Goal: Task Accomplishment & Management: Complete application form

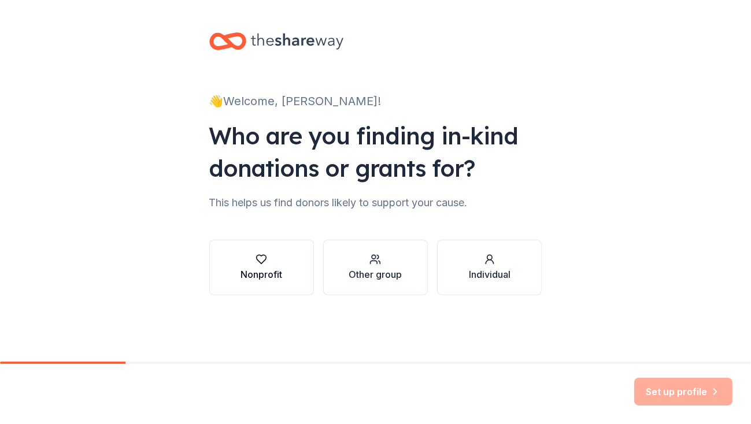
click at [272, 271] on div "Nonprofit" at bounding box center [262, 275] width 42 height 14
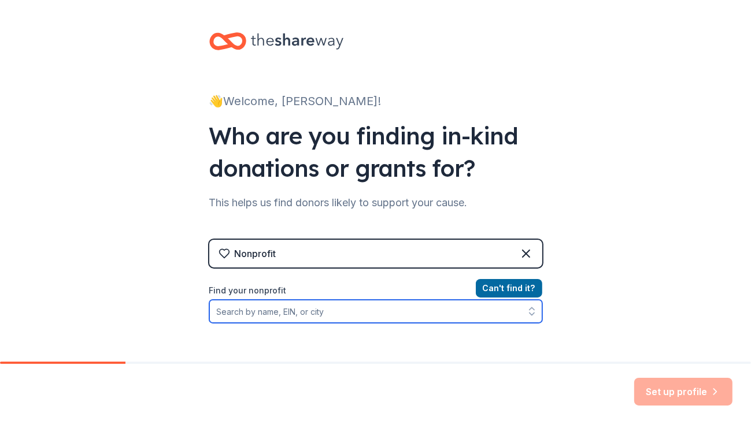
click at [287, 311] on input "Find your nonprofit" at bounding box center [375, 311] width 333 height 23
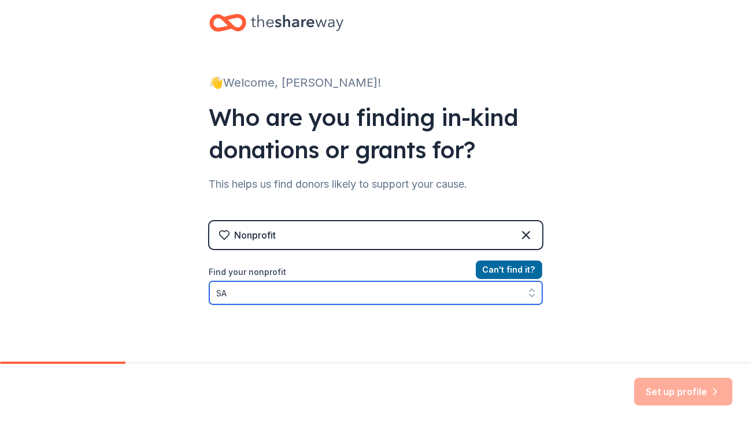
type input "S"
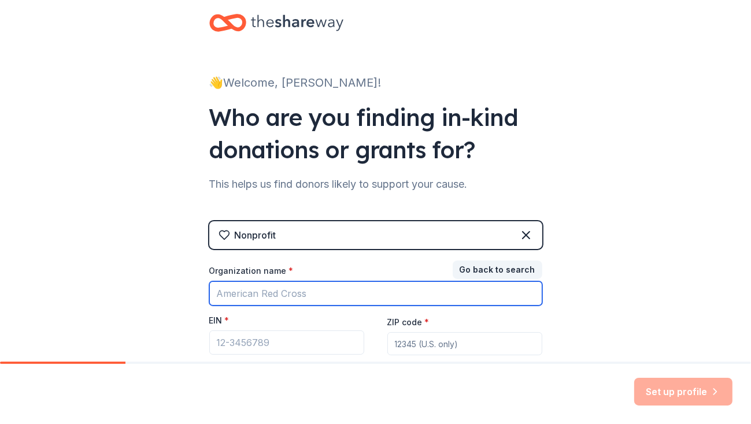
click at [430, 293] on input "Organization name *" at bounding box center [375, 294] width 333 height 24
type input "S.A.F.E. House, Inc."
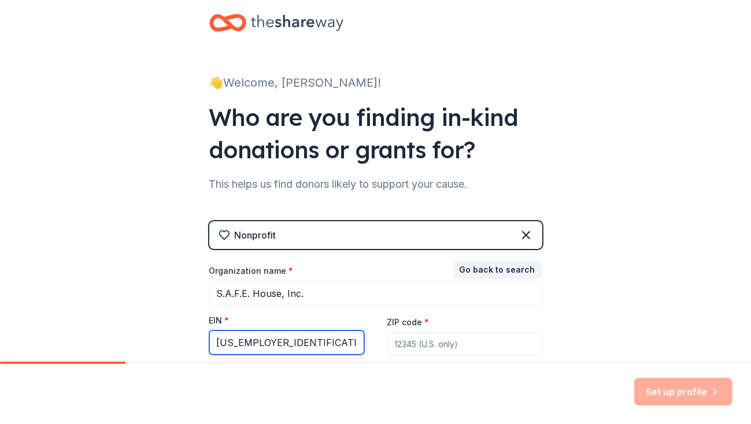
type input "[US_EMPLOYER_IDENTIFICATION_NUMBER]"
click at [413, 348] on input "ZIP code *" at bounding box center [464, 344] width 155 height 23
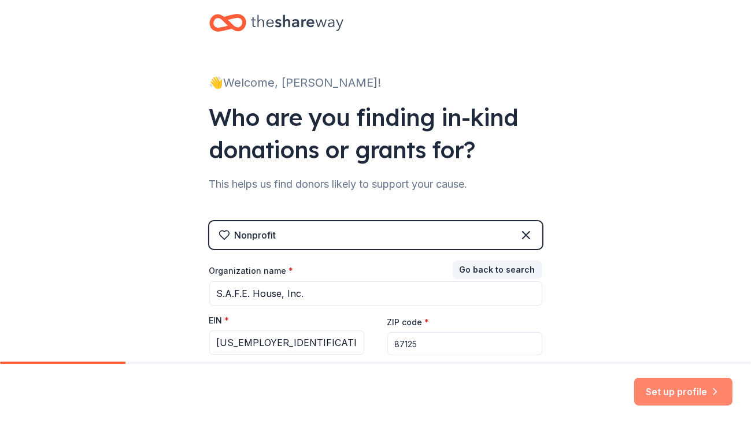
type input "87125"
click at [685, 394] on button "Set up profile" at bounding box center [683, 392] width 98 height 28
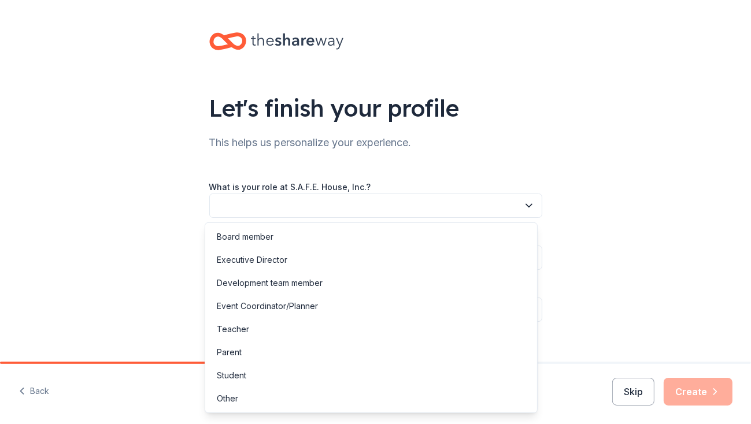
click at [408, 202] on button "button" at bounding box center [375, 206] width 333 height 24
click at [423, 280] on div "Development team member" at bounding box center [371, 283] width 327 height 23
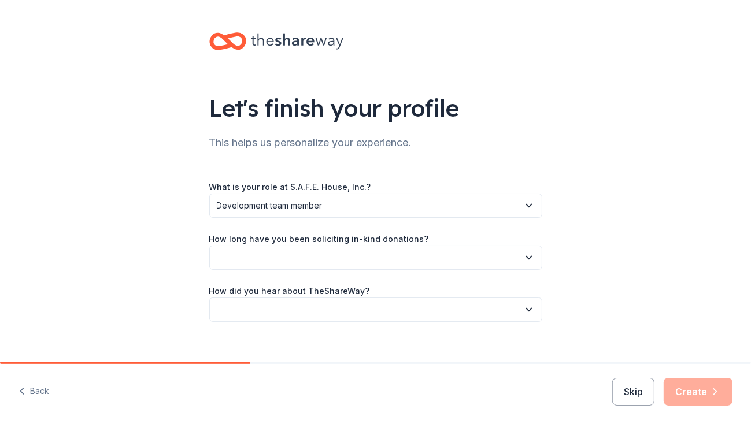
click at [415, 257] on button "button" at bounding box center [375, 258] width 333 height 24
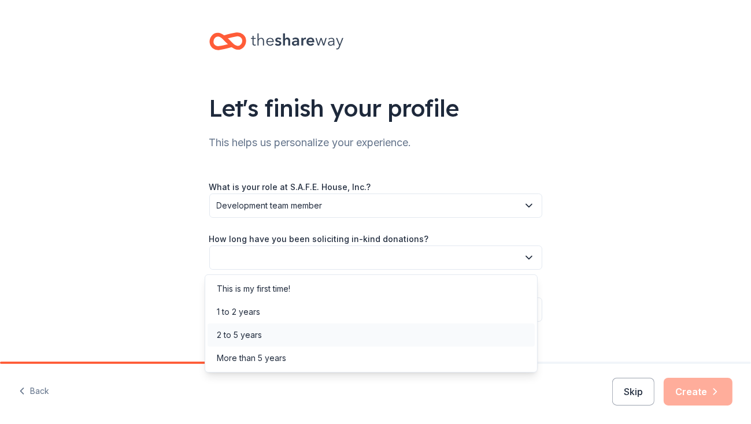
click at [318, 332] on div "2 to 5 years" at bounding box center [371, 335] width 327 height 23
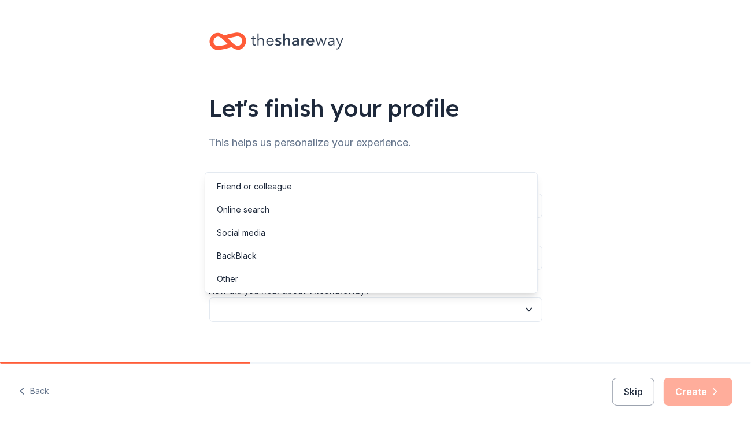
click at [330, 306] on button "button" at bounding box center [375, 310] width 333 height 24
click at [285, 208] on div "Online search" at bounding box center [371, 209] width 327 height 23
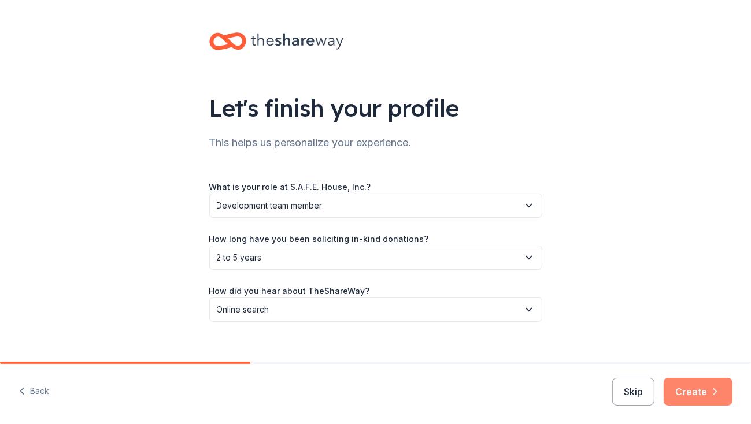
click at [706, 387] on button "Create" at bounding box center [698, 392] width 69 height 28
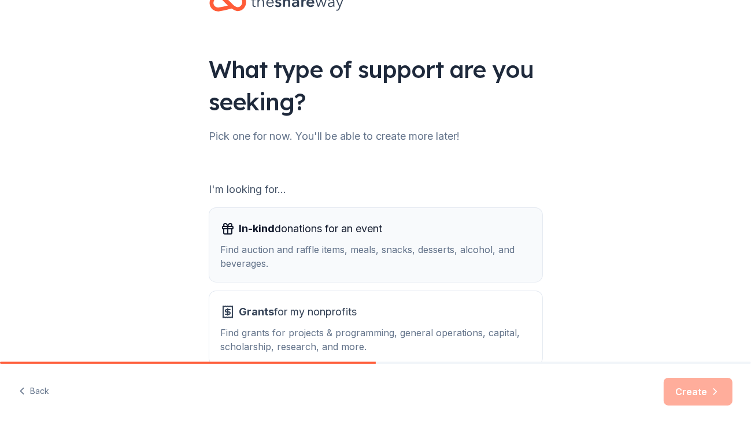
scroll to position [58, 0]
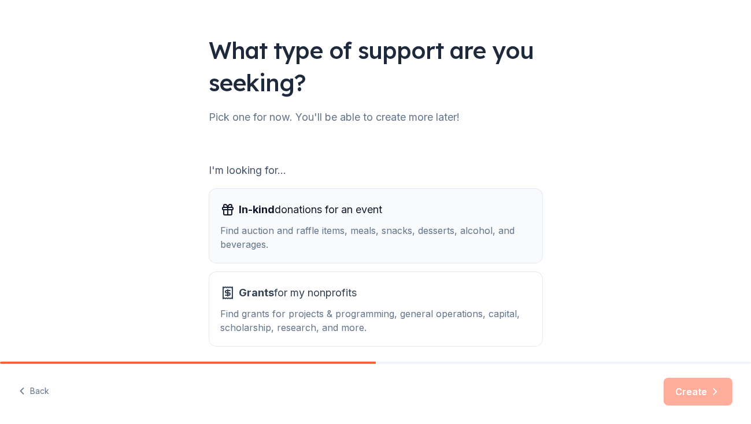
click at [358, 224] on div "Find auction and raffle items, meals, snacks, desserts, alcohol, and beverages." at bounding box center [376, 238] width 310 height 28
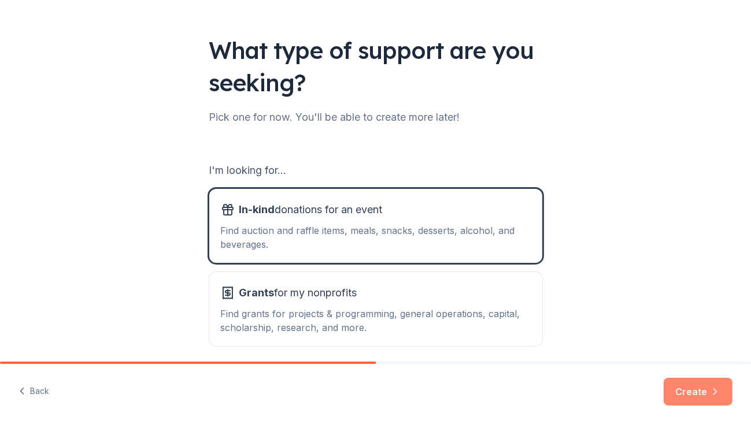
click at [712, 389] on icon "button" at bounding box center [716, 392] width 12 height 12
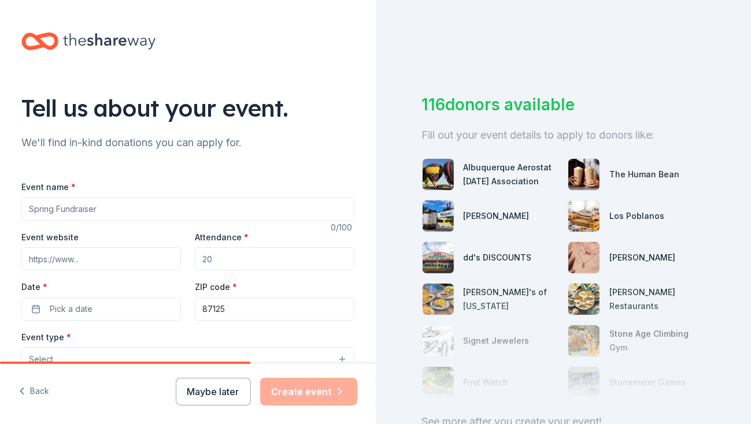
click at [115, 204] on input "Event name *" at bounding box center [187, 209] width 333 height 23
type input "A [DATE] Night's Dream - GALA to Benefit S.A.F.E. House, Inc."
click at [112, 262] on input "Event website" at bounding box center [101, 259] width 160 height 23
paste input "https://givebutter.com/c/SAFE-House-2025"
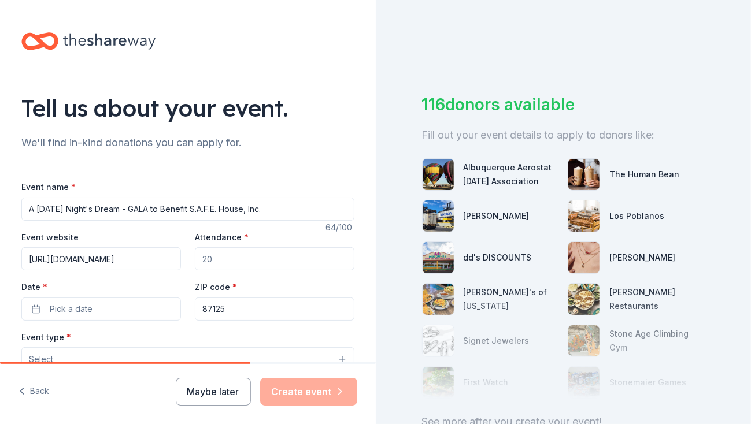
type input "https://givebutter.com/c/SAFE-House-2025"
click at [219, 260] on input "Attendance *" at bounding box center [275, 259] width 160 height 23
type input "150"
click at [168, 301] on button "Pick a date" at bounding box center [101, 309] width 160 height 23
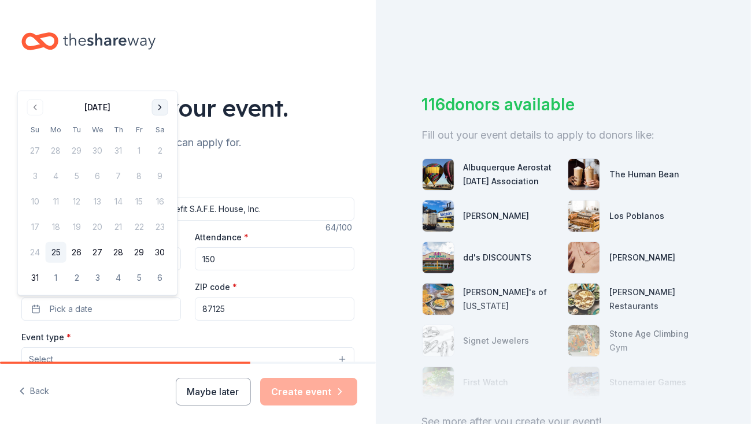
click at [160, 112] on button "Go to next month" at bounding box center [160, 107] width 16 height 16
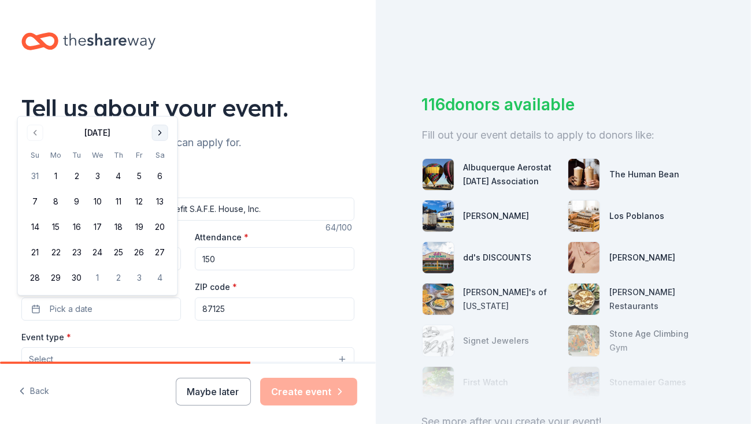
click at [160, 112] on div "Tell us about your event." at bounding box center [187, 108] width 333 height 32
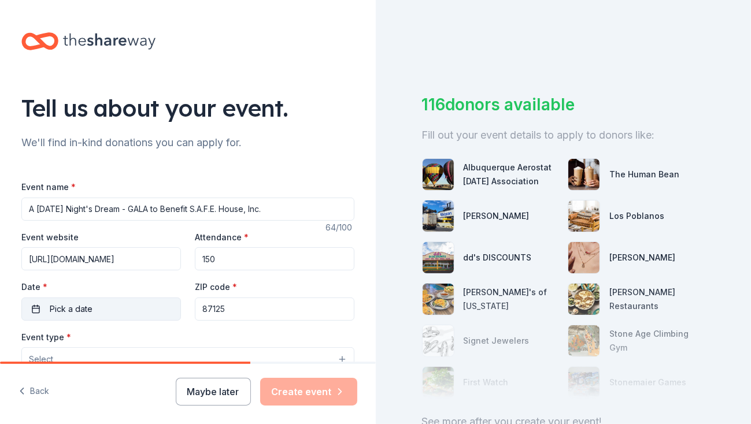
click at [147, 311] on button "Pick a date" at bounding box center [101, 309] width 160 height 23
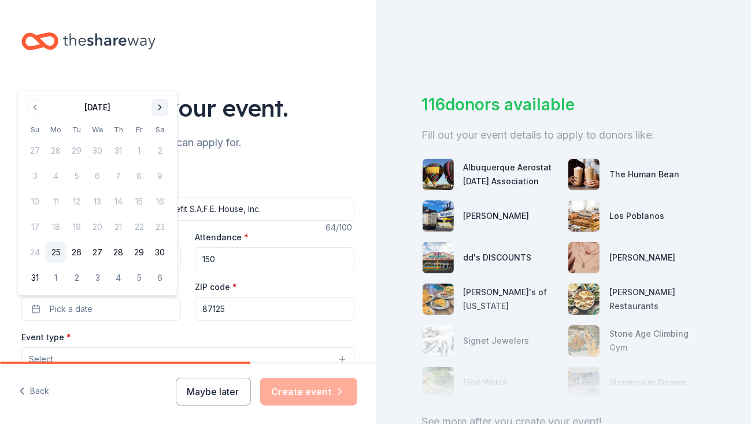
click at [159, 108] on button "Go to next month" at bounding box center [160, 107] width 16 height 16
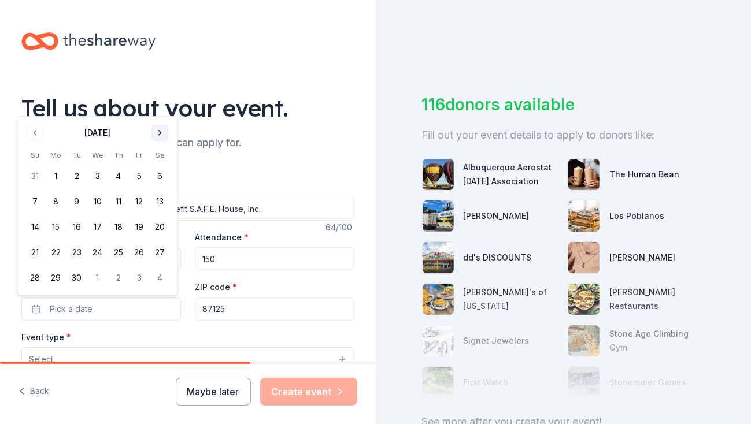
click at [162, 132] on button "Go to next month" at bounding box center [160, 133] width 16 height 16
click at [156, 228] on button "18" at bounding box center [160, 227] width 21 height 21
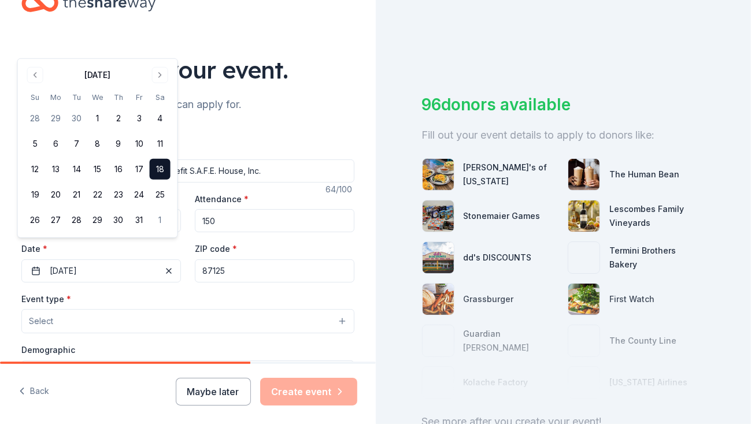
scroll to position [58, 0]
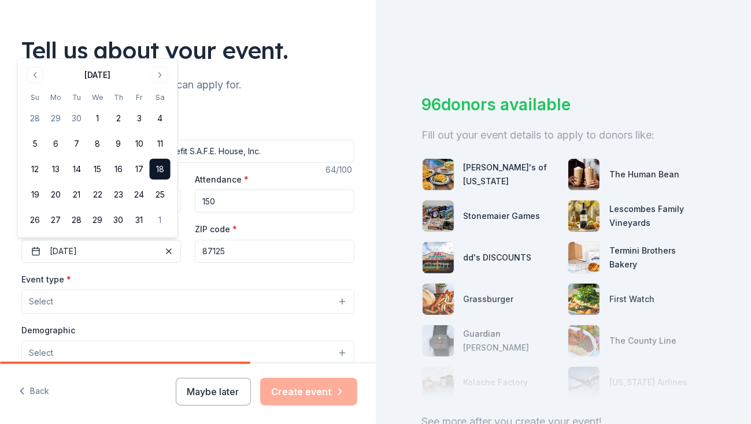
click at [161, 309] on button "Select" at bounding box center [187, 302] width 333 height 24
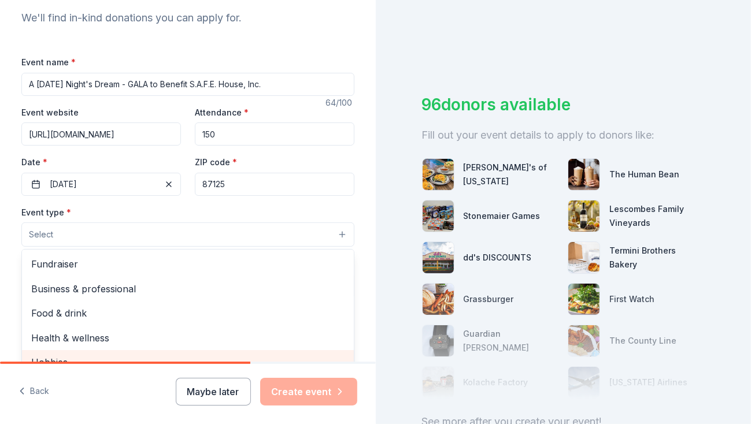
scroll to position [116, 0]
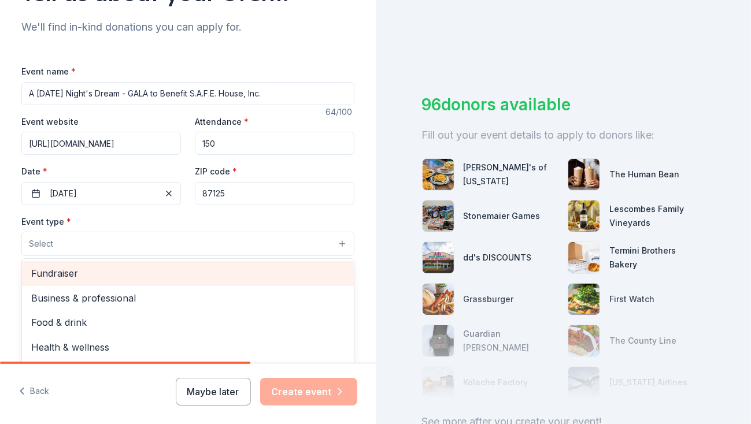
click at [157, 271] on span "Fundraiser" at bounding box center [187, 273] width 313 height 15
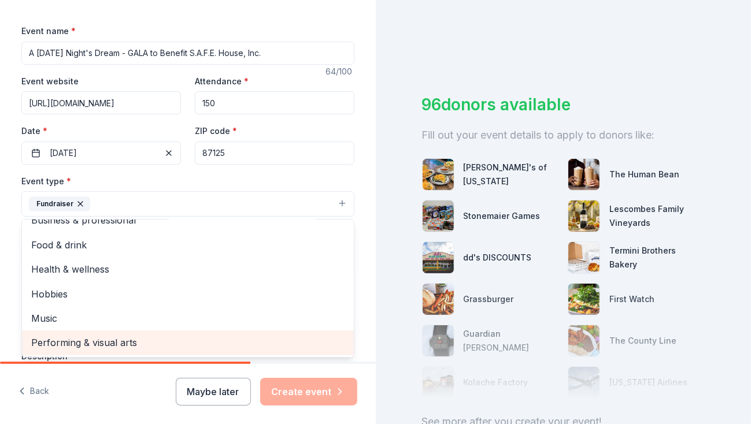
scroll to position [174, 0]
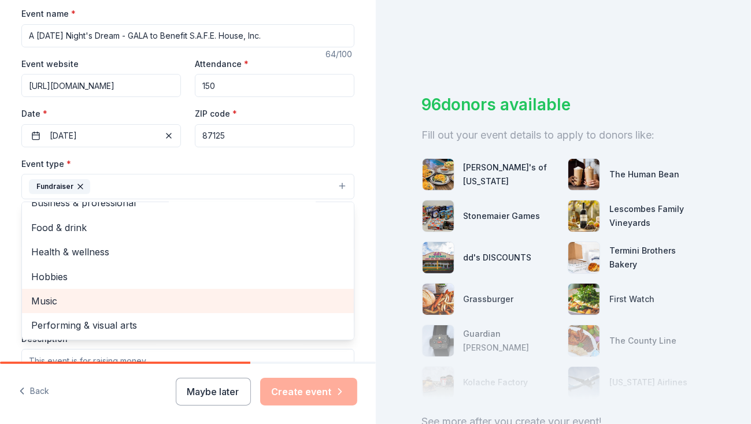
click at [169, 300] on span "Music" at bounding box center [187, 301] width 313 height 15
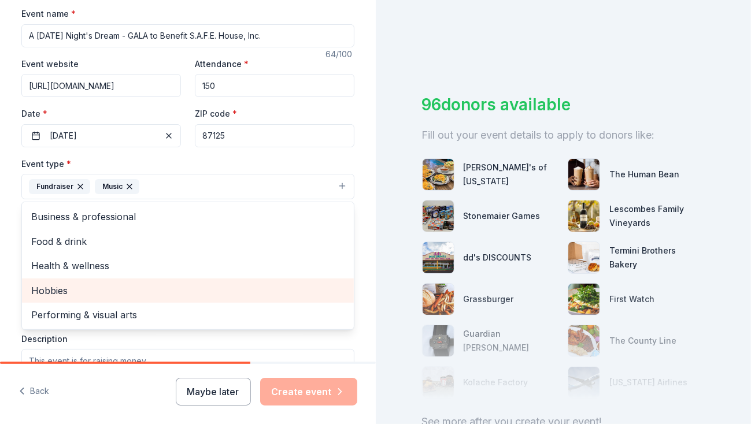
scroll to position [116, 0]
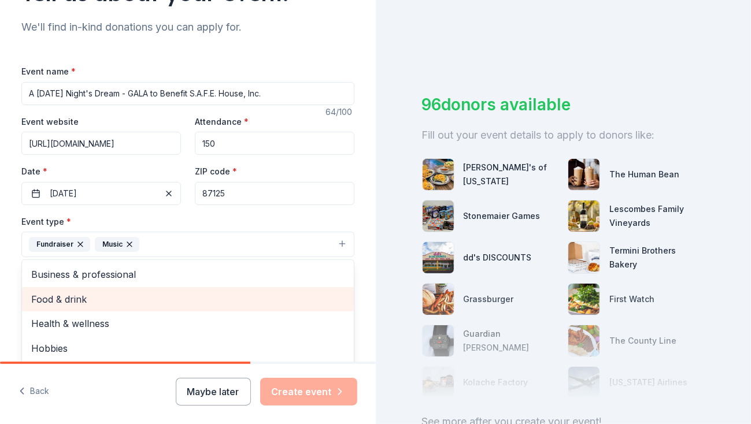
click at [182, 296] on span "Food & drink" at bounding box center [187, 299] width 313 height 15
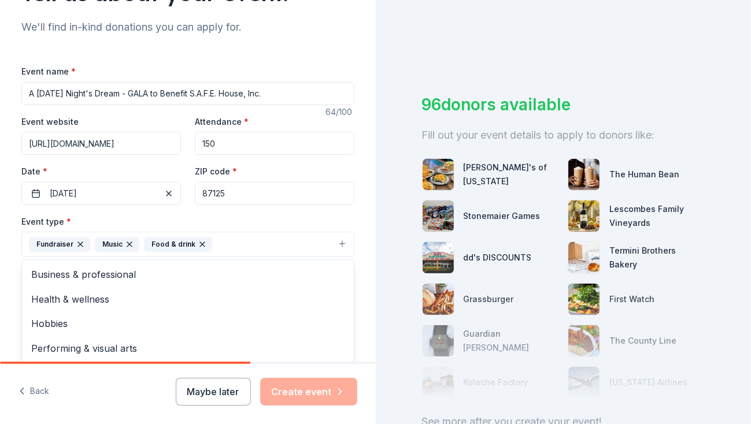
click at [354, 292] on div "Tell us about your event. We'll find in-kind donations you can apply for. Event…" at bounding box center [188, 269] width 370 height 771
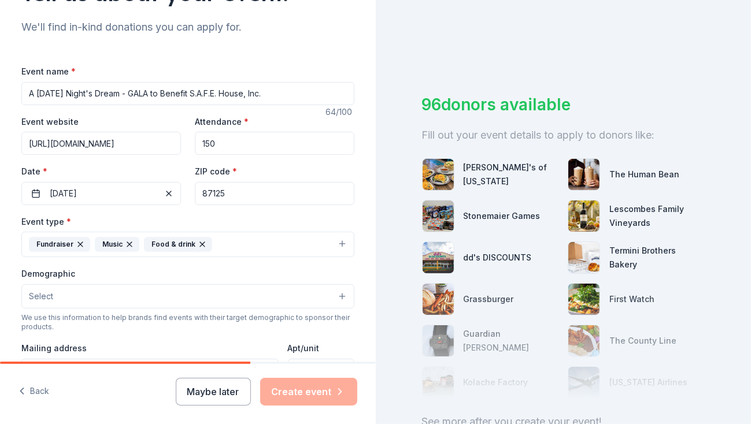
click at [222, 303] on button "Select" at bounding box center [187, 297] width 333 height 24
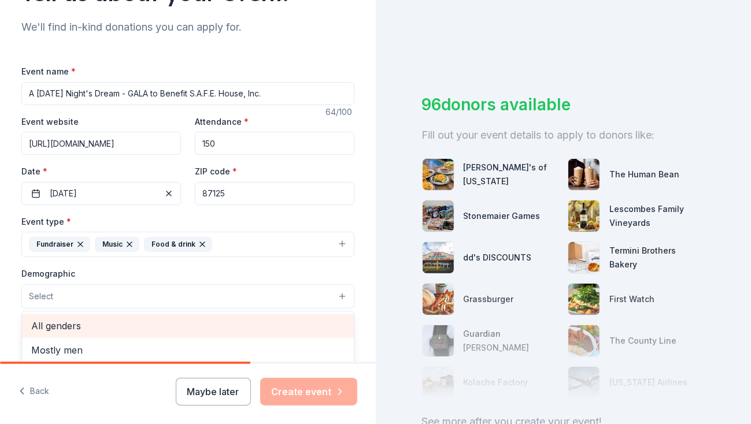
click at [200, 325] on span "All genders" at bounding box center [187, 326] width 313 height 15
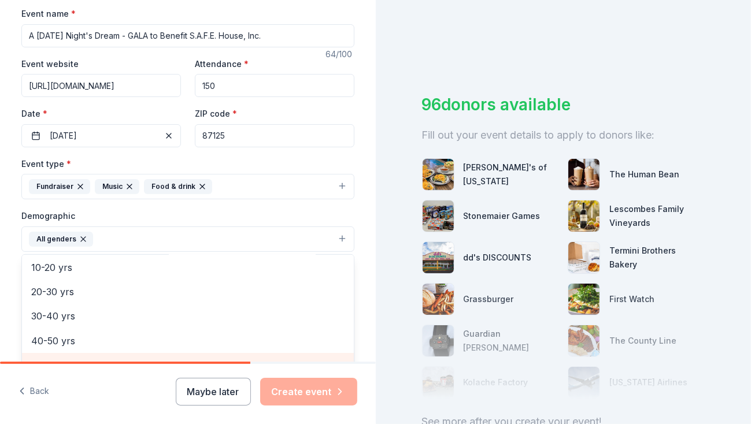
scroll to position [45, 0]
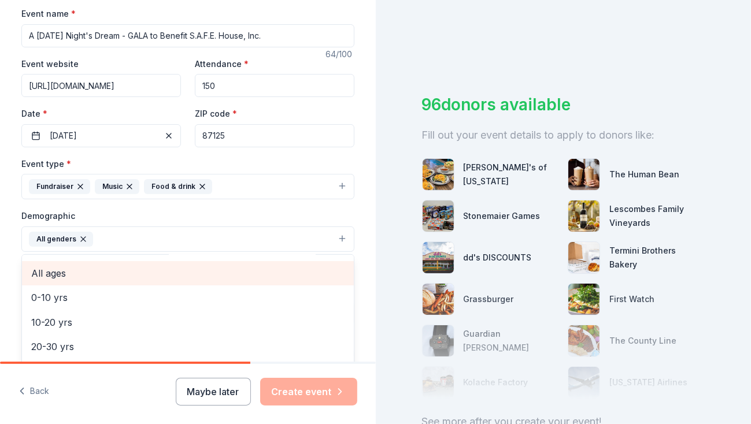
click at [294, 274] on span "All ages" at bounding box center [187, 273] width 313 height 15
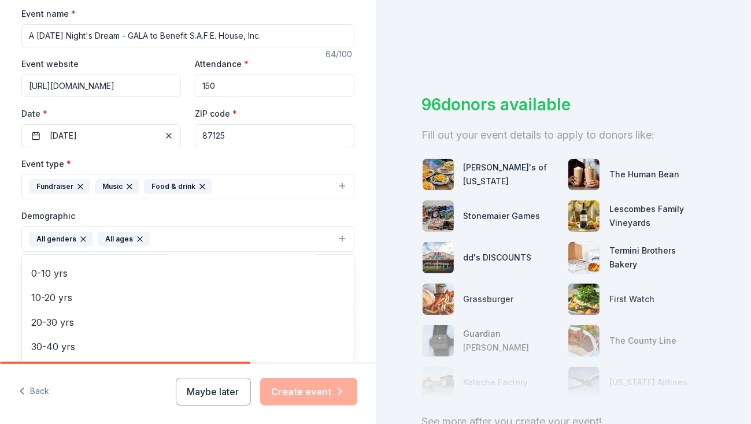
click at [356, 284] on div "Tell us about your event. We'll find in-kind donations you can apply for. Event…" at bounding box center [188, 212] width 370 height 772
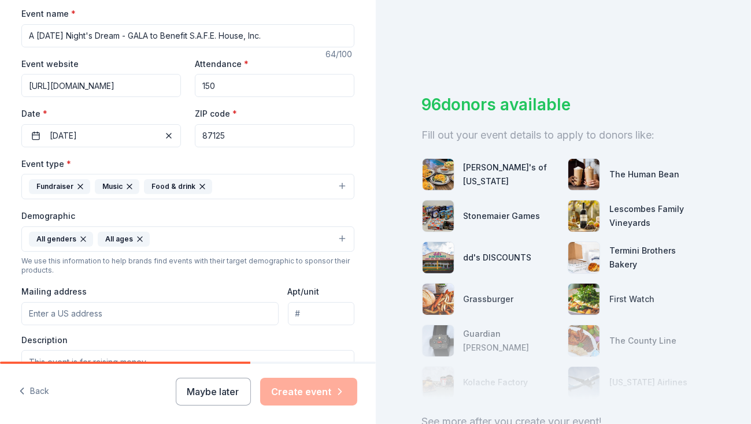
scroll to position [231, 0]
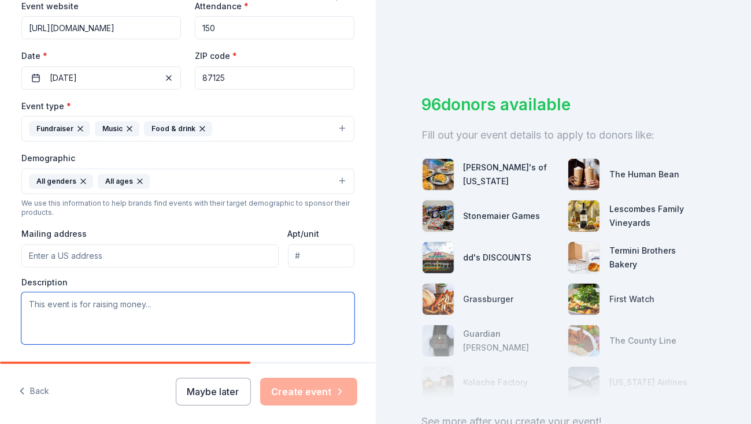
click at [85, 313] on textarea at bounding box center [187, 319] width 333 height 52
paste textarea "Join us for a fairytale evening of dinner and dancing, to benefit S.A.F.E. Hous…"
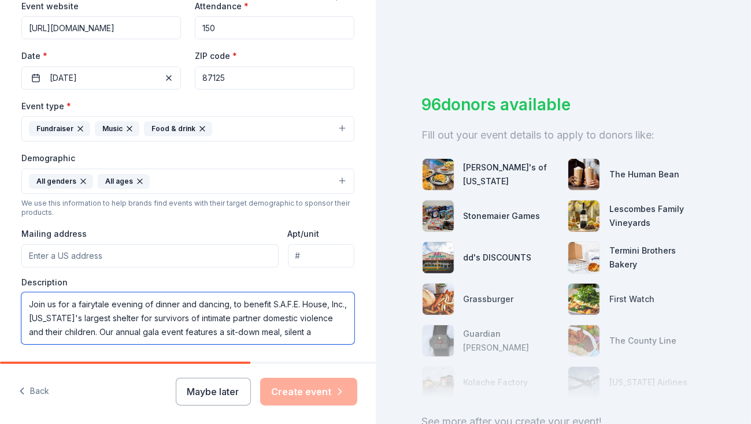
scroll to position [7, 0]
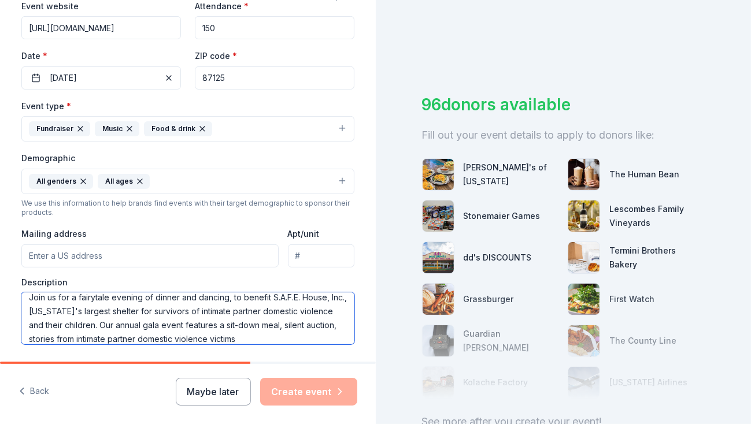
click at [127, 335] on textarea "Join us for a fairytale evening of dinner and dancing, to benefit S.A.F.E. Hous…" at bounding box center [187, 319] width 333 height 52
click at [305, 341] on textarea "Join us for a fairytale evening of dinner and dancing, to benefit S.A.F.E. Hous…" at bounding box center [187, 319] width 333 height 52
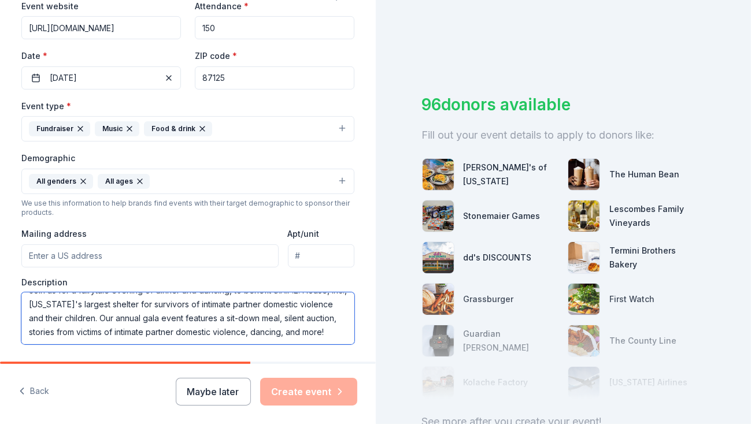
click at [80, 322] on textarea "Join us for a fairytale evening of dinner and dancing, to benefit S.A.F.E. Hous…" at bounding box center [187, 319] width 333 height 52
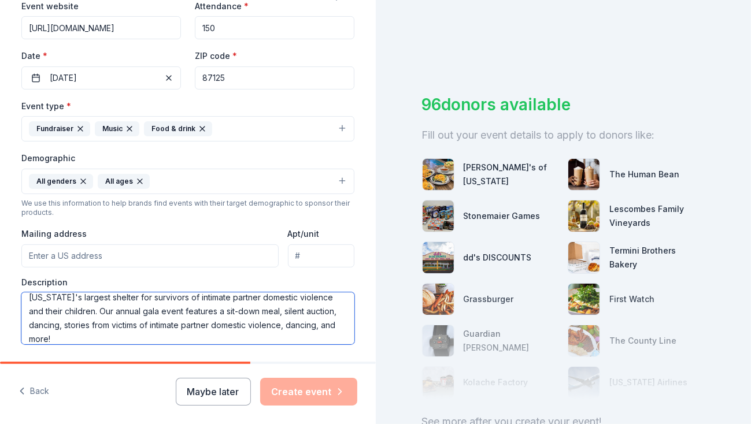
click at [69, 338] on textarea "Join us for a fairytale evening of dinner and dancing, to benefit S.A.F.E. Hous…" at bounding box center [187, 319] width 333 height 52
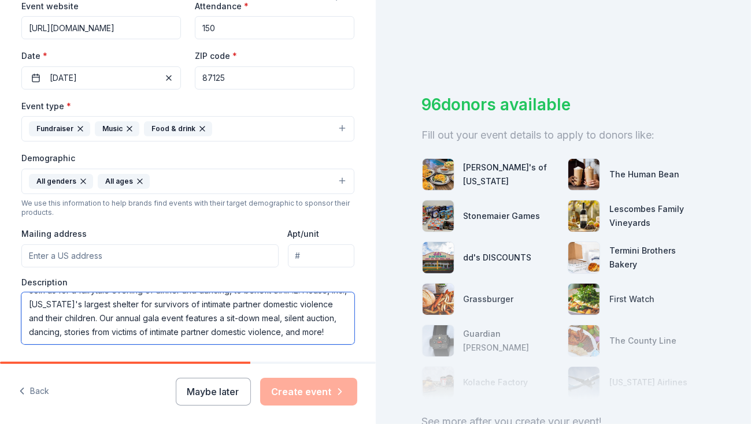
click at [154, 338] on textarea "Join us for a fairytale evening of dinner and dancing, to benefit S.A.F.E. Hous…" at bounding box center [187, 319] width 333 height 52
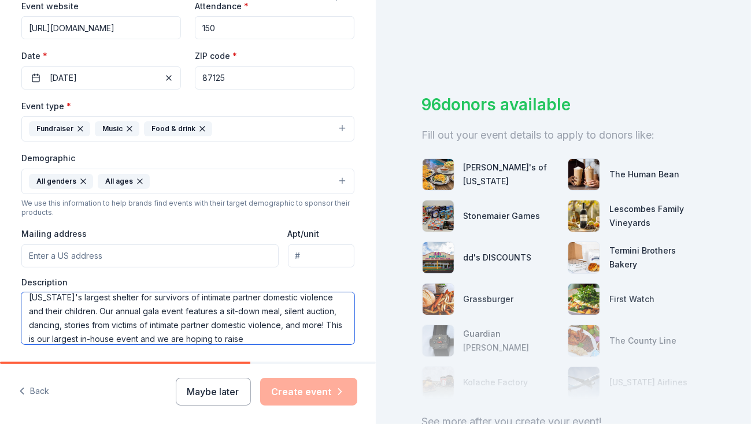
scroll to position [35, 0]
click at [143, 339] on textarea "Join us for a fairytale evening of dinner and dancing, to benefit S.A.F.E. Hous…" at bounding box center [187, 319] width 333 height 52
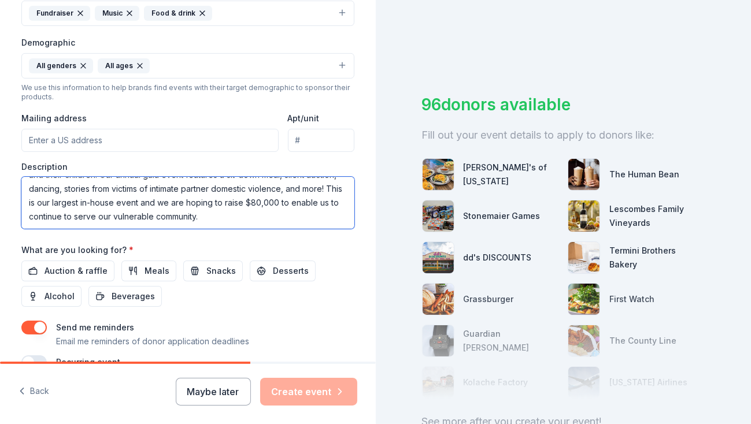
scroll to position [405, 0]
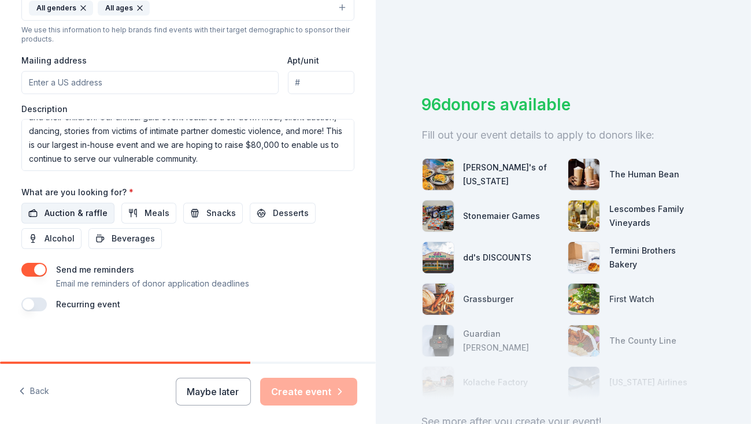
click at [85, 212] on span "Auction & raffle" at bounding box center [76, 213] width 63 height 14
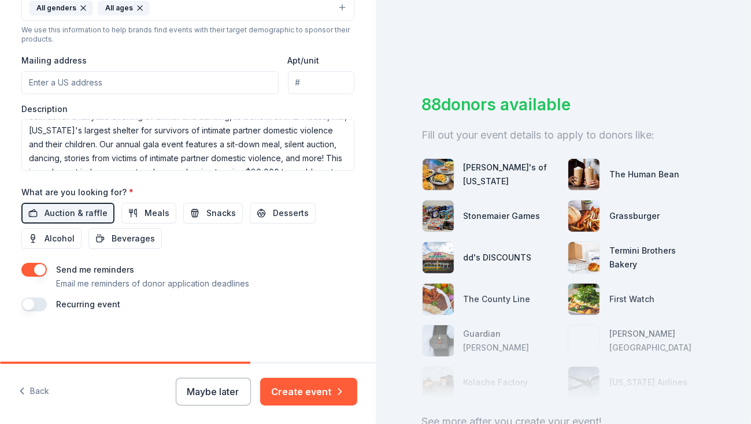
scroll to position [0, 0]
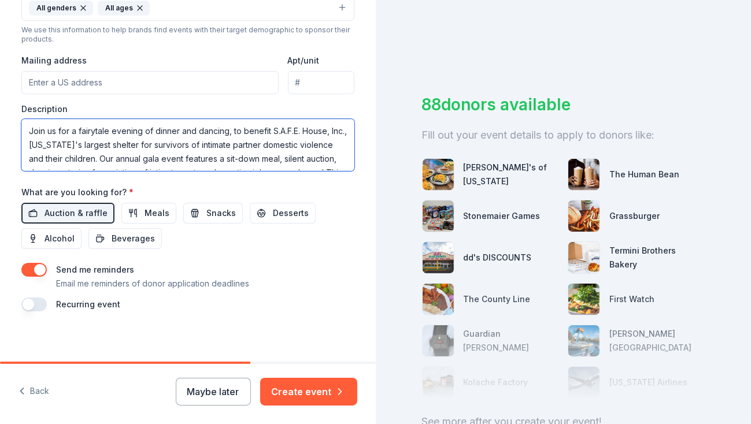
click at [131, 156] on textarea "Join us for a fairytale evening of dinner and dancing, to benefit S.A.F.E. Hous…" at bounding box center [187, 145] width 333 height 52
click at [134, 153] on textarea "Join us for a fairytale evening of dinner and dancing, to benefit S.A.F.E. Hous…" at bounding box center [187, 145] width 333 height 52
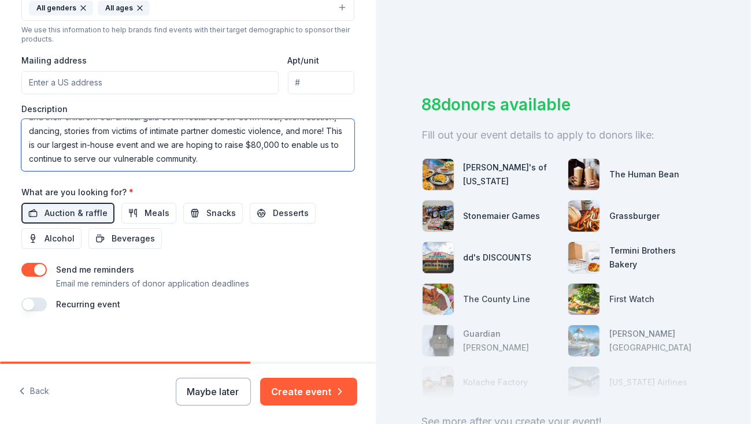
click at [200, 146] on textarea "Join us for a fairytale evening of dinner and dancing, to benefit S.A.F.E. Hous…" at bounding box center [187, 145] width 333 height 52
paste textarea "✨ An Enchanted Evening for a Powerful Cause ✨ Step into a fairytale night fille…"
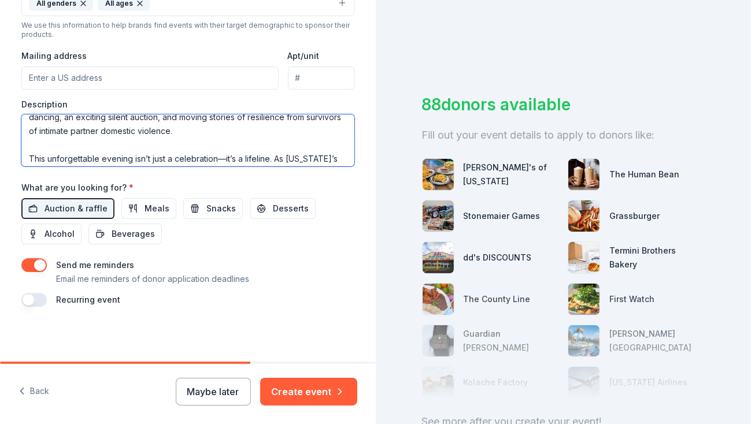
scroll to position [0, 0]
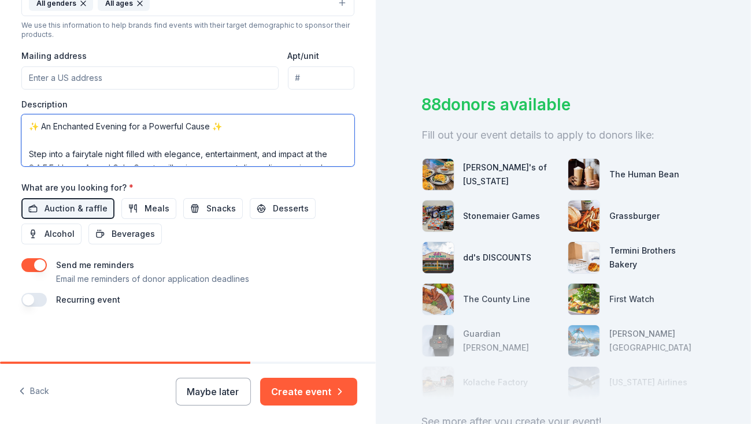
click at [39, 127] on textarea "✨ An Enchanted Evening for a Powerful Cause ✨ Step into a fairytale night fille…" at bounding box center [187, 141] width 333 height 52
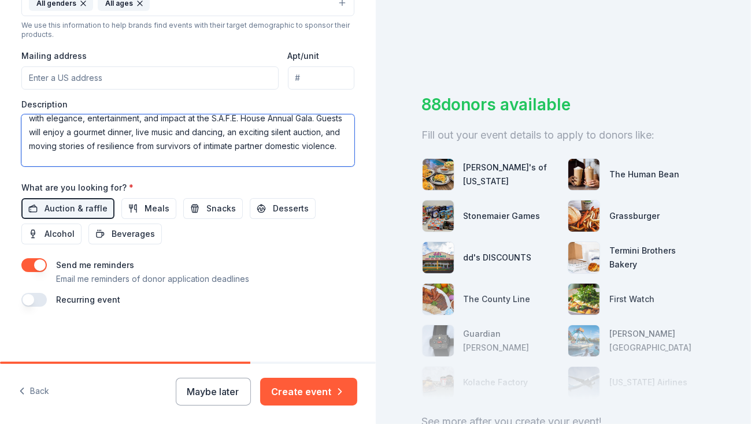
scroll to position [58, 0]
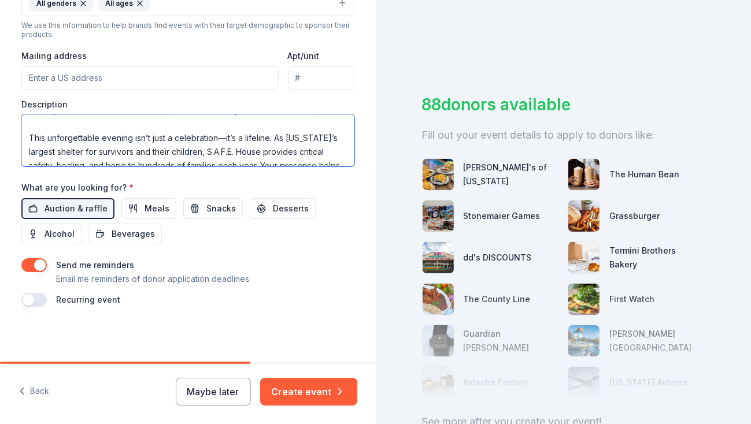
click at [215, 150] on textarea "An Enchanted Evening for a Powerful Cause -- =Step into a fairytale night fille…" at bounding box center [187, 141] width 333 height 52
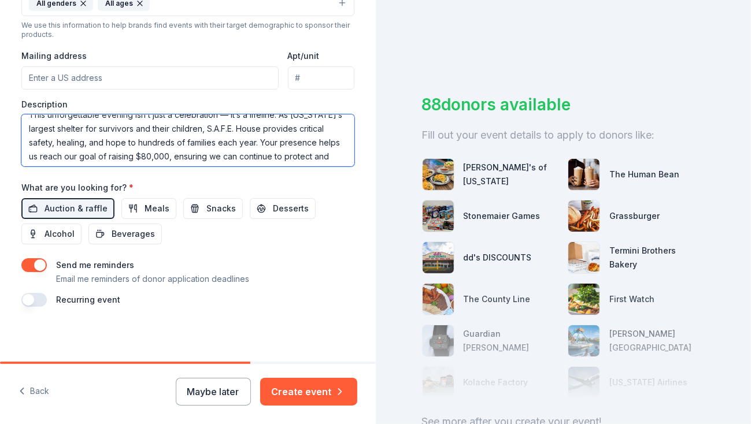
scroll to position [104, 0]
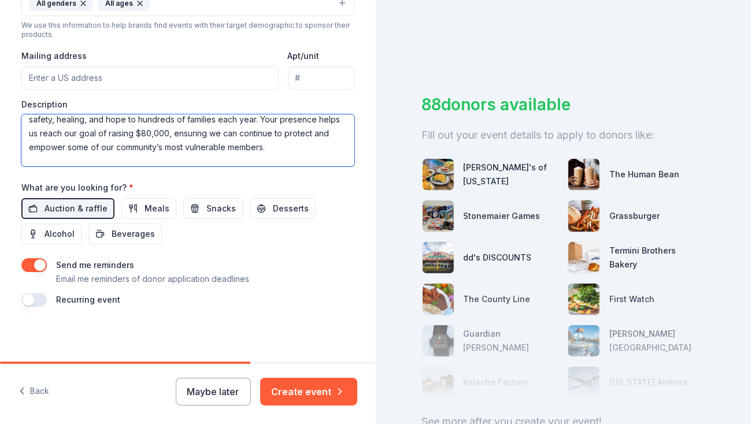
click at [233, 134] on textarea "An Enchanted Evening for a Powerful Cause -- =Step into a fairytale night fille…" at bounding box center [187, 141] width 333 height 52
click at [52, 145] on textarea "An Enchanted Evening for a Powerful Cause -- =Step into a fairytale night fille…" at bounding box center [187, 141] width 333 height 52
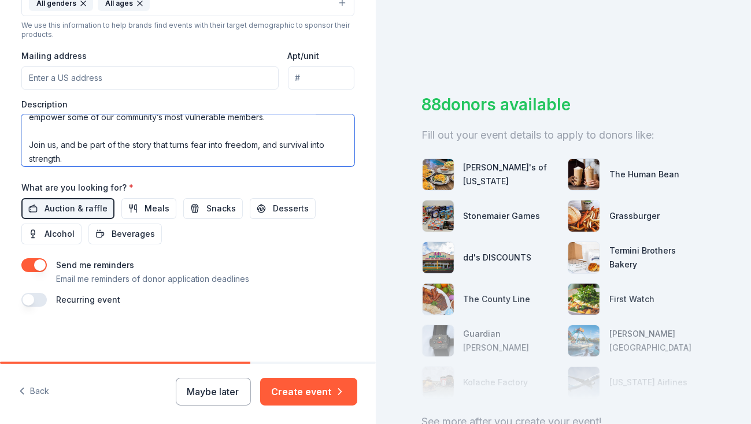
scroll to position [162, 0]
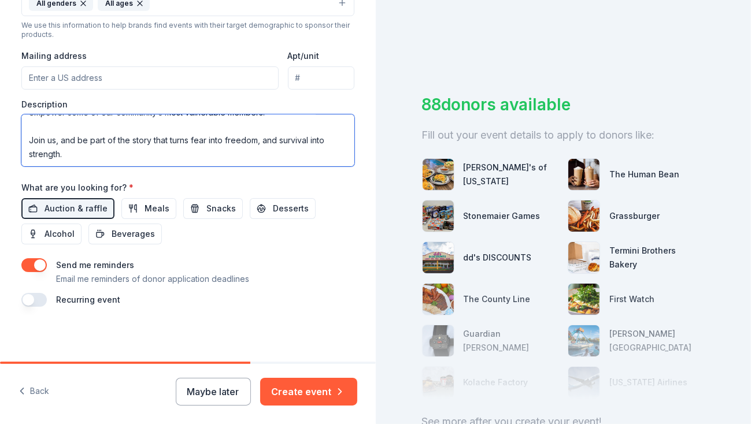
click at [24, 144] on textarea "An Enchanted Evening for a Powerful Cause -- =Step into a fairytale night fille…" at bounding box center [187, 141] width 333 height 52
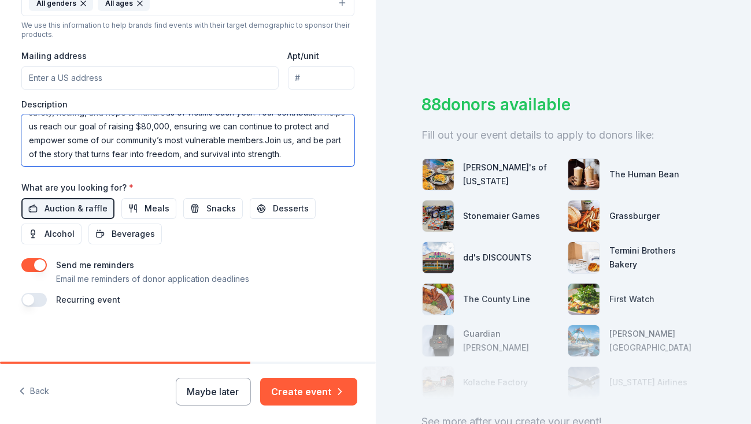
scroll to position [139, 0]
type textarea "An Enchanted Evening for a Powerful Cause -- =Step into a fairytale night fille…"
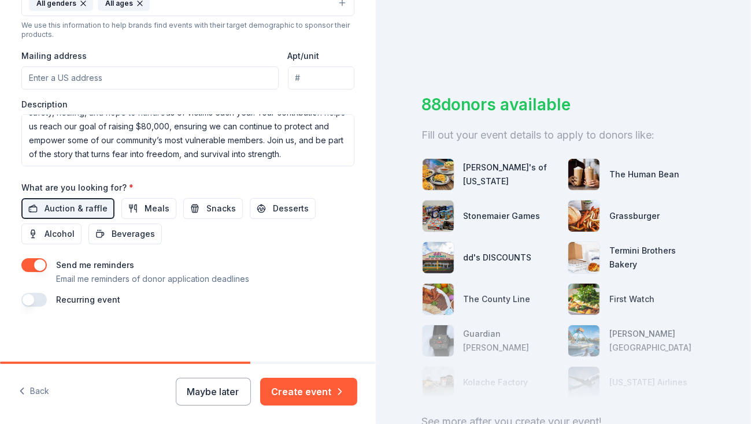
click at [275, 302] on div "Recurring event" at bounding box center [187, 300] width 333 height 14
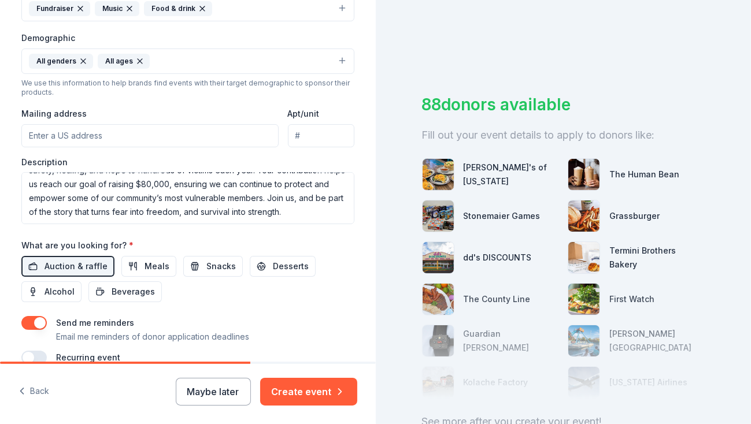
click at [166, 136] on input "Mailing address" at bounding box center [149, 135] width 257 height 23
type input "P.O. Box 25363, Albuquerque, NM 87125"
click at [314, 316] on div "Send me reminders Email me reminders of donor application deadlines" at bounding box center [187, 330] width 333 height 28
click at [323, 387] on button "Create event" at bounding box center [308, 392] width 97 height 28
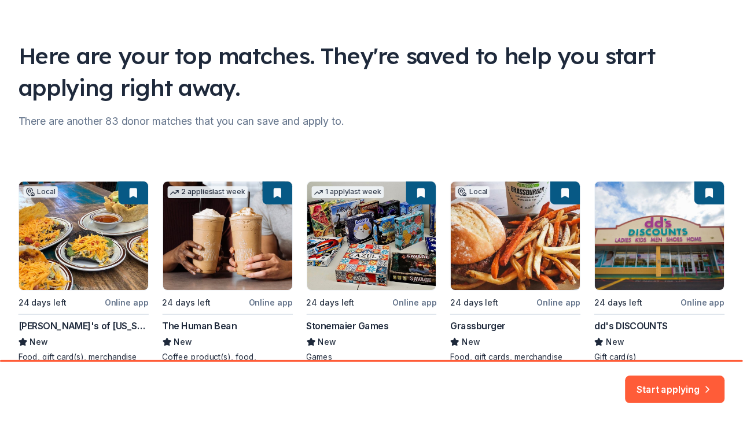
scroll to position [124, 0]
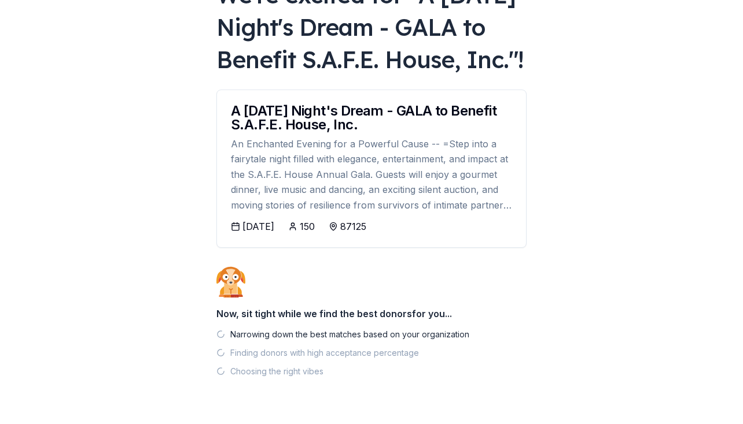
scroll to position [157, 0]
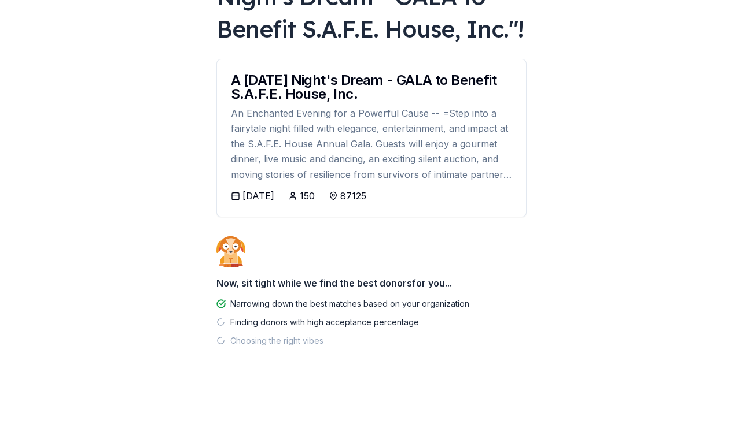
click at [441, 142] on div "An Enchanted Evening for a Powerful Cause -- =Step into a fairytale night fille…" at bounding box center [371, 144] width 281 height 76
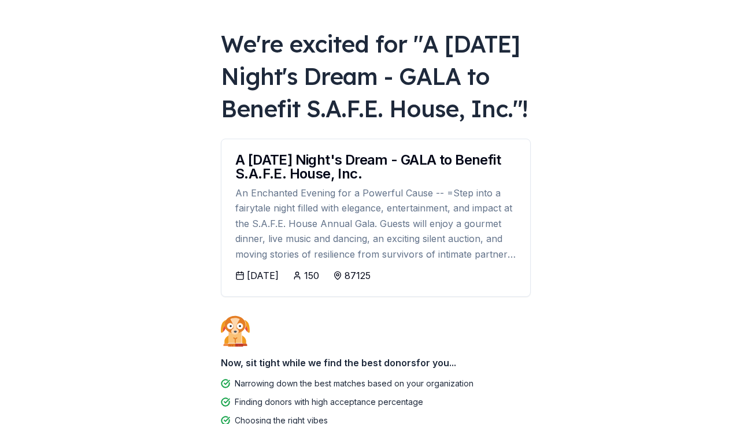
scroll to position [0, 0]
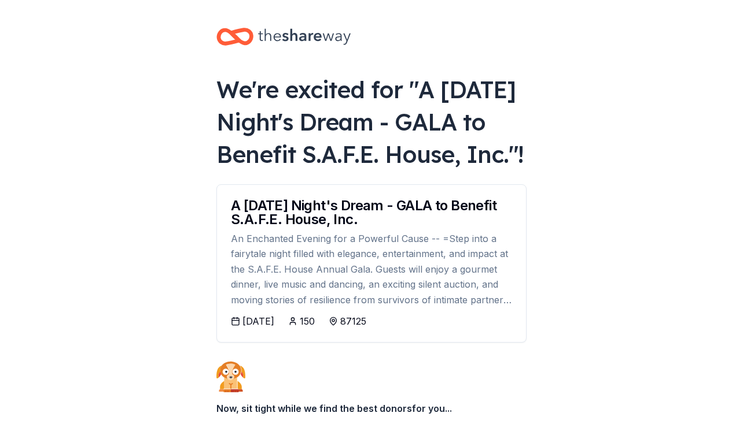
click at [433, 135] on div "We're excited for " A Midsummer Night's Dream - GALA to Benefit S.A.F.E. House,…" at bounding box center [371, 121] width 310 height 97
click at [381, 142] on div "We're excited for " A Midsummer Night's Dream - GALA to Benefit S.A.F.E. House,…" at bounding box center [371, 121] width 310 height 97
click at [374, 152] on div "We're excited for " A Midsummer Night's Dream - GALA to Benefit S.A.F.E. House,…" at bounding box center [371, 121] width 310 height 97
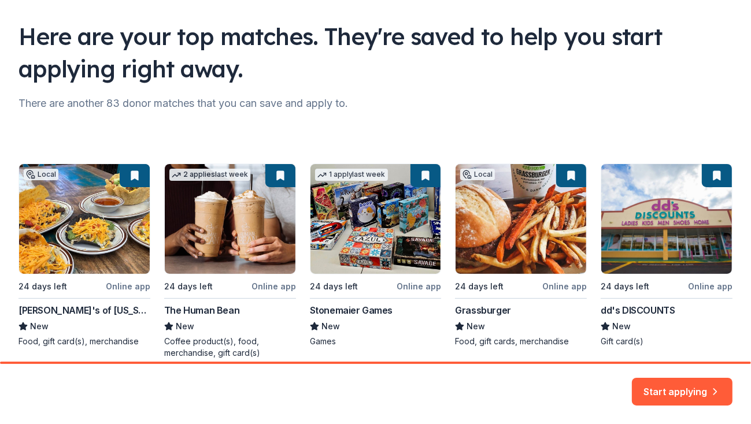
scroll to position [124, 0]
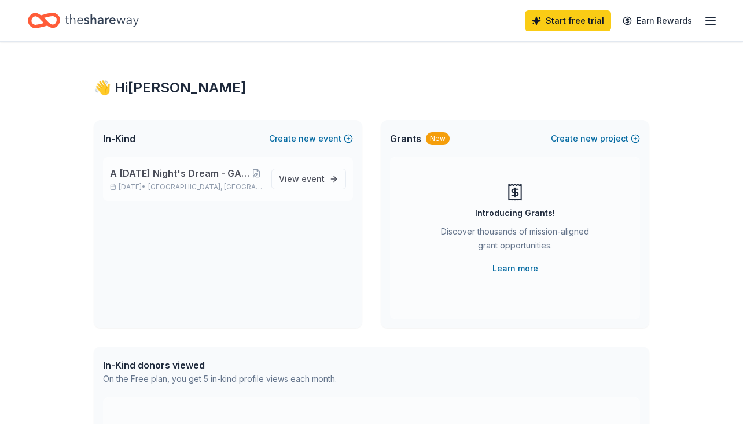
click at [223, 176] on span "A [DATE] Night's Dream - GALA to Benefit S.A.F.E. House, Inc." at bounding box center [180, 174] width 141 height 14
click at [259, 172] on button at bounding box center [256, 173] width 12 height 9
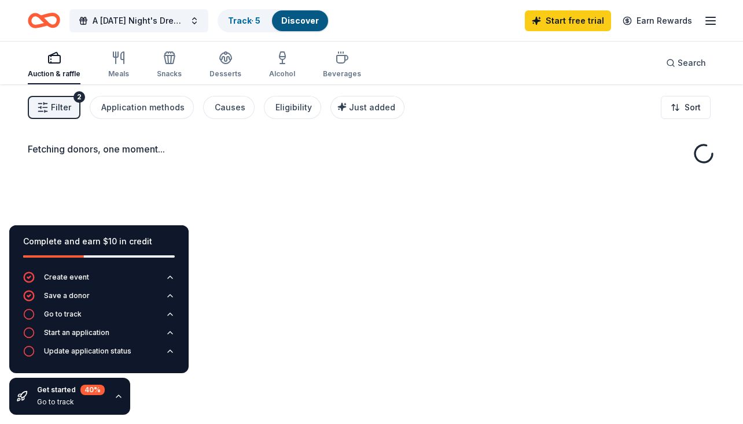
click at [147, 187] on div "Fetching donors, one moment..." at bounding box center [371, 296] width 743 height 424
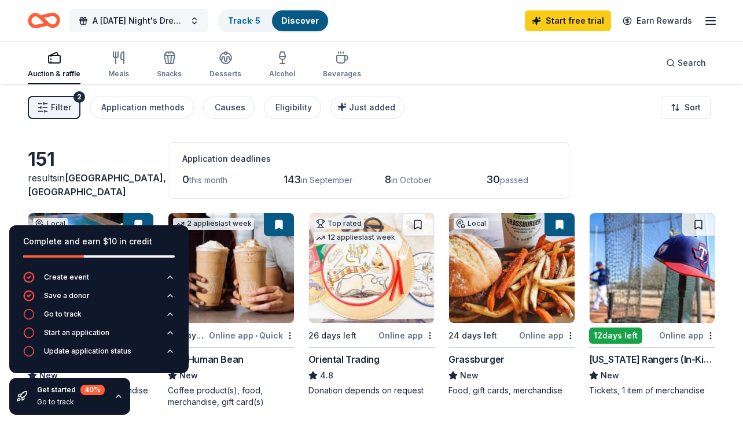
click at [169, 17] on span "A [DATE] Night's Dream - GALA to Benefit S.A.F.E. House, Inc." at bounding box center [139, 21] width 93 height 14
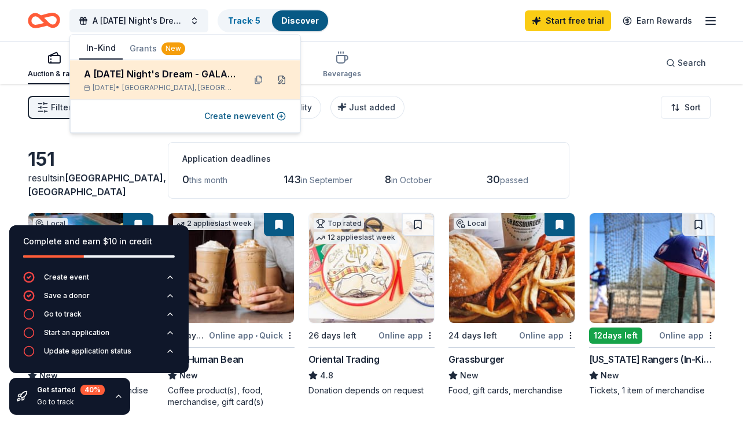
click at [282, 82] on button at bounding box center [281, 80] width 19 height 19
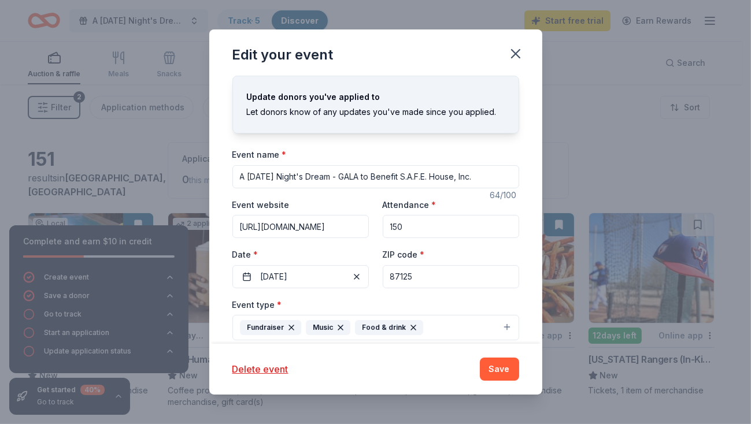
click at [455, 176] on input "A [DATE] Night's Dream - GALA to Benefit S.A.F.E. House, Inc." at bounding box center [375, 176] width 287 height 23
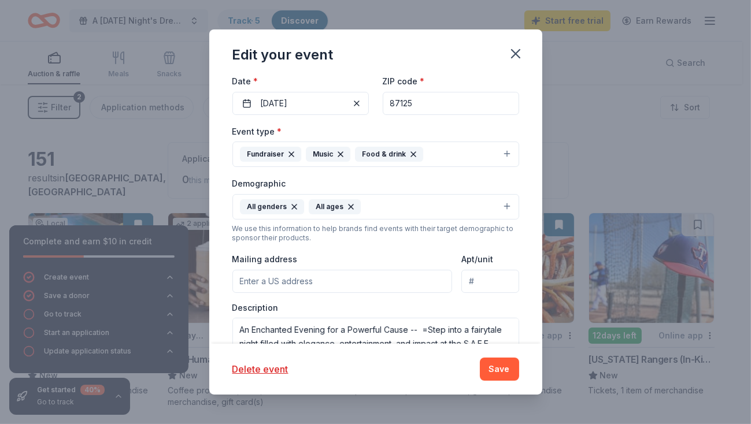
scroll to position [231, 0]
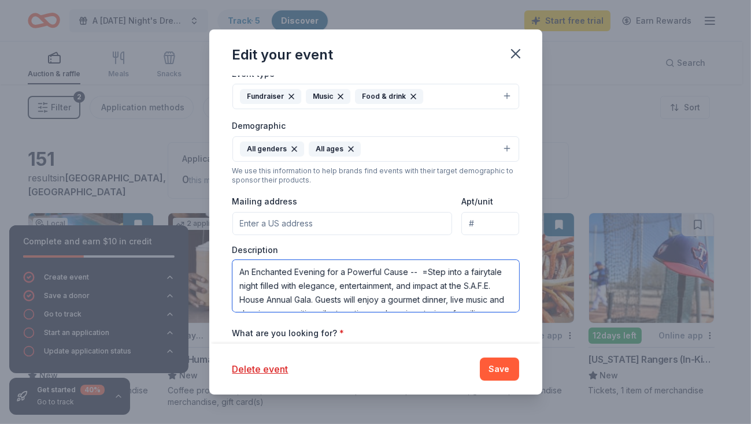
click at [427, 268] on textarea "An Enchanted Evening for a Powerful Cause -- =Step into a fairytale night fille…" at bounding box center [375, 286] width 287 height 52
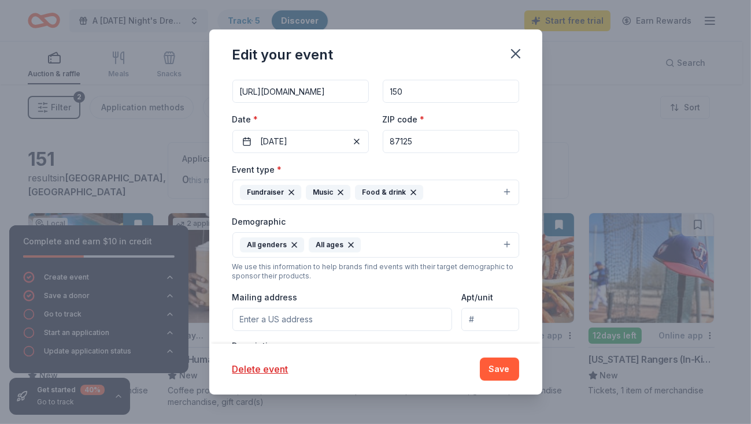
scroll to position [126, 0]
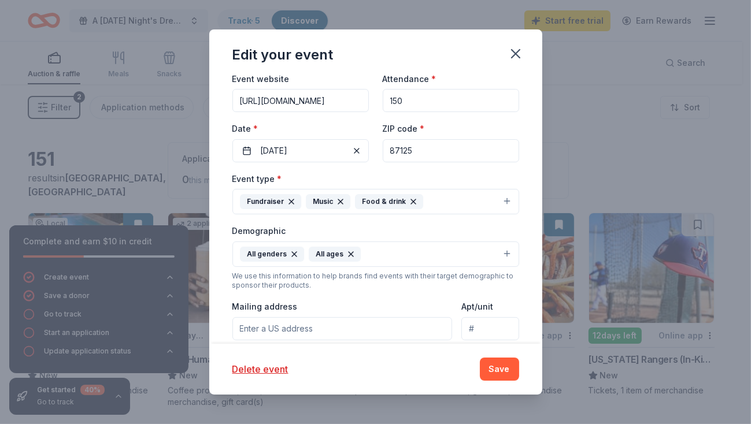
type textarea "An Enchanted Evening for a Powerful Cause -- Step into a fairytale night filled…"
click at [409, 325] on input "Mailing address" at bounding box center [342, 329] width 220 height 23
type input "P.O. Box 25363, Albuquerque, NM 87125"
click at [500, 369] on button "Save" at bounding box center [499, 369] width 39 height 23
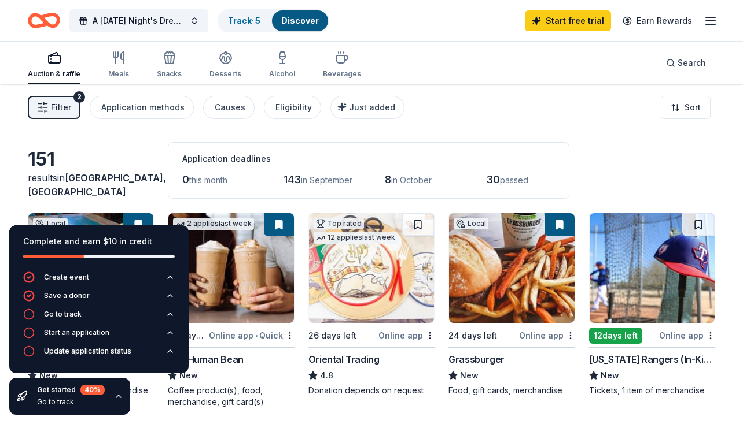
click at [61, 101] on span "Filter" at bounding box center [61, 108] width 20 height 14
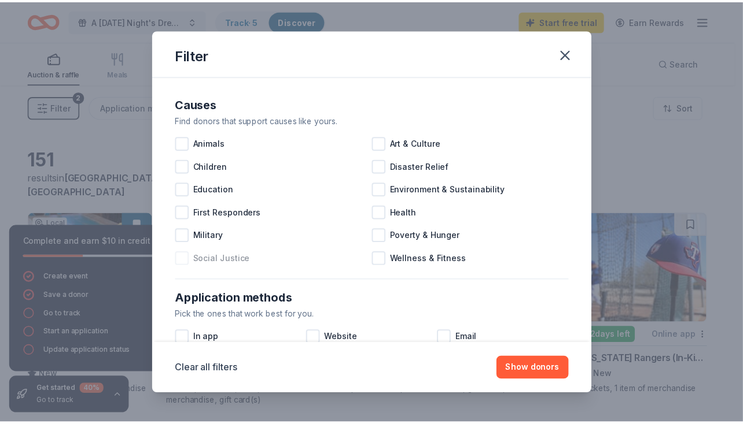
scroll to position [58, 0]
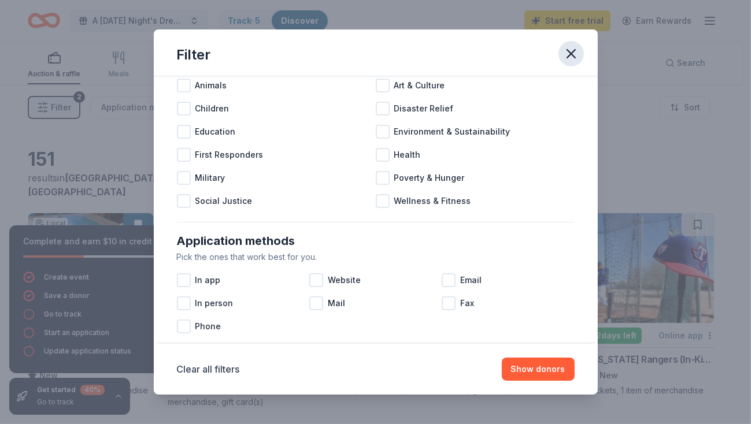
click at [567, 50] on icon "button" at bounding box center [571, 54] width 8 height 8
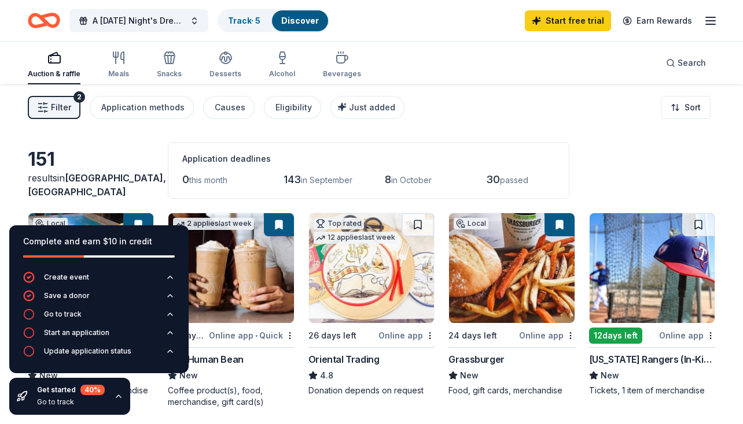
click at [619, 130] on div "Filter 2 Application methods Causes Eligibility Just added Sort" at bounding box center [371, 107] width 743 height 46
click at [168, 21] on span "A [DATE] Night's Dream - GALA to Benefit S.A.F.E. House, Inc." at bounding box center [139, 21] width 93 height 14
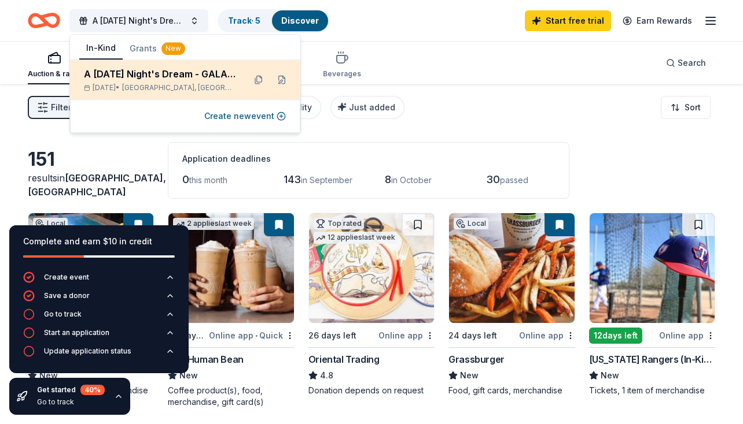
click at [184, 84] on span "Albuquerque, NM" at bounding box center [178, 87] width 113 height 9
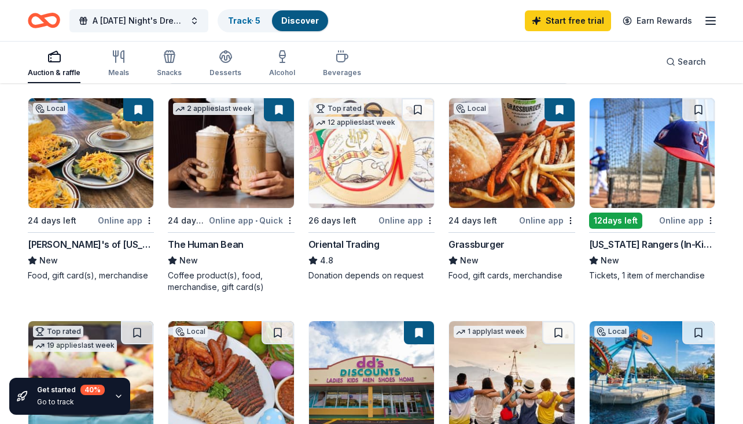
scroll to position [116, 0]
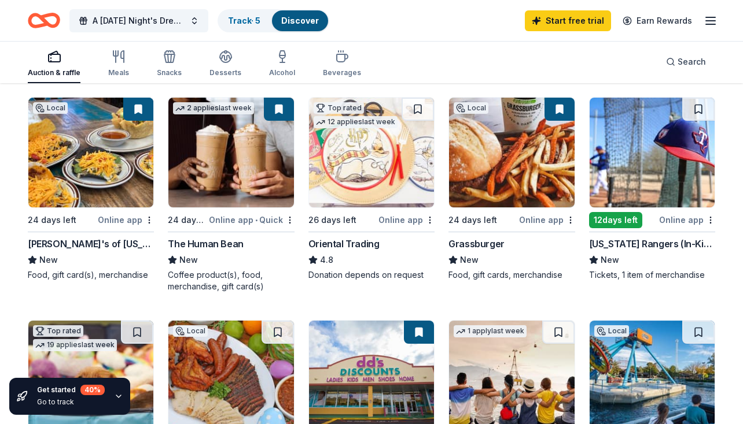
click at [91, 208] on img at bounding box center [90, 153] width 125 height 110
click at [220, 251] on div "The Human Bean" at bounding box center [205, 244] width 75 height 14
click at [495, 227] on div "24 days left" at bounding box center [482, 220] width 68 height 14
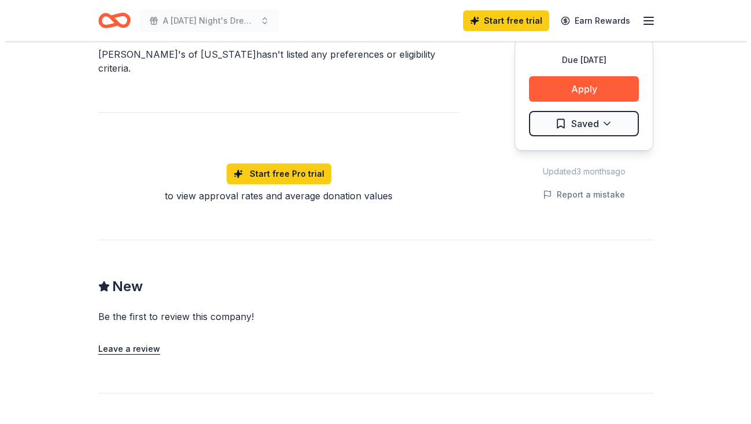
scroll to position [694, 0]
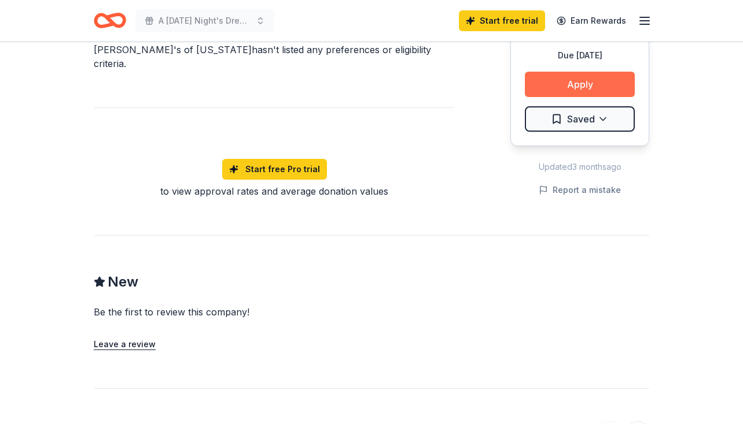
click at [600, 72] on button "Apply" at bounding box center [580, 84] width 110 height 25
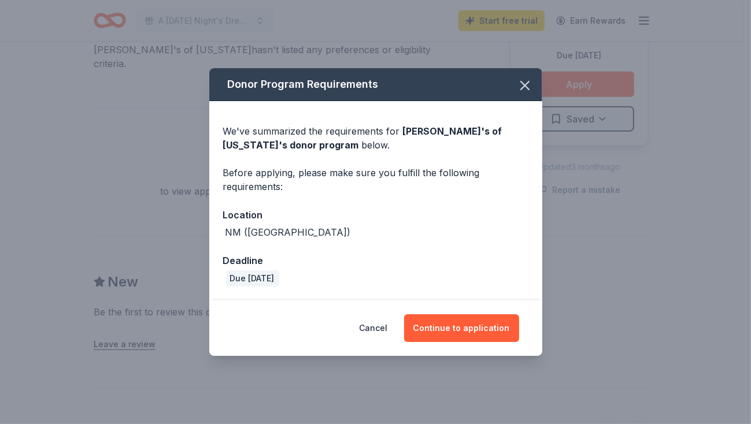
click at [274, 280] on div "Due in 24 days" at bounding box center [253, 279] width 54 height 16
click at [462, 327] on button "Continue to application" at bounding box center [461, 329] width 115 height 28
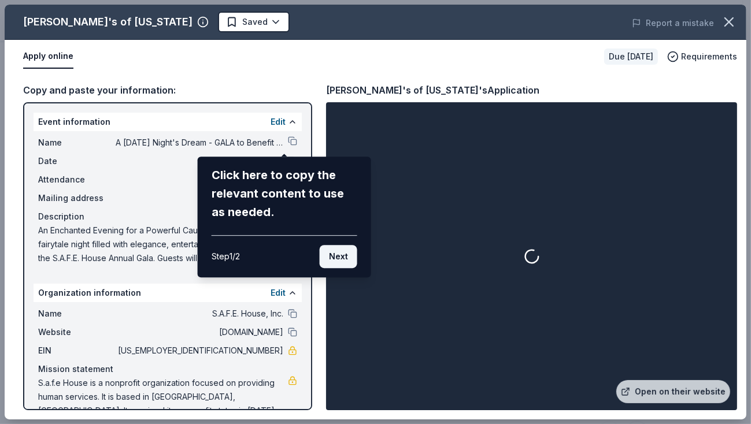
click at [342, 256] on button "Next" at bounding box center [339, 256] width 38 height 23
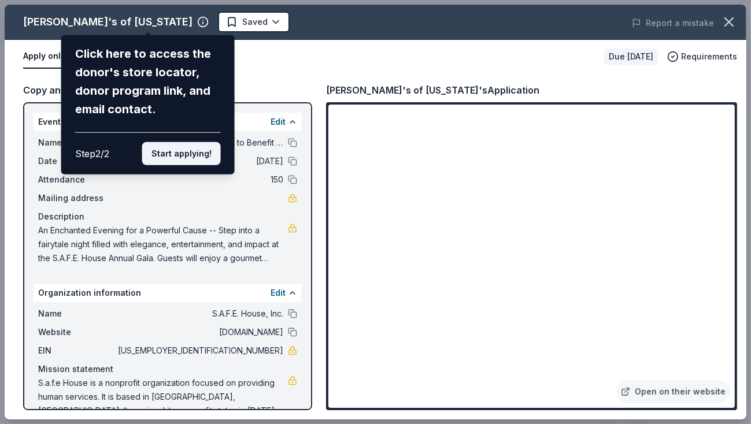
click at [189, 160] on button "Start applying!" at bounding box center [181, 153] width 79 height 23
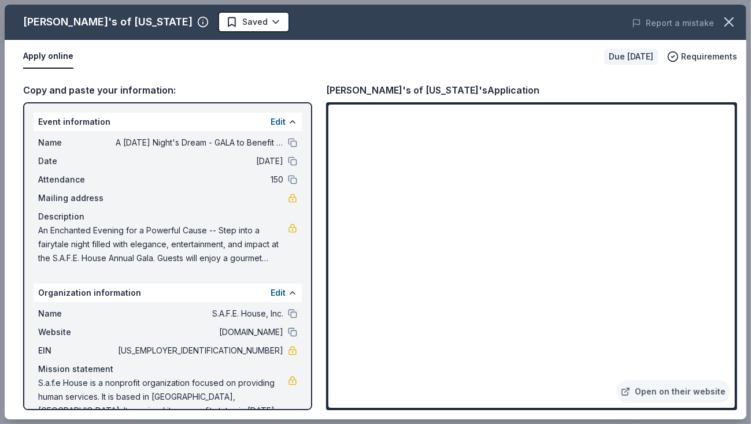
click at [200, 232] on span "An Enchanted Evening for a Powerful Cause -- Step into a fairytale night filled…" at bounding box center [163, 245] width 250 height 42
click at [229, 232] on span "An Enchanted Evening for a Powerful Cause -- Step into a fairytale night filled…" at bounding box center [163, 245] width 250 height 42
click at [228, 233] on span "An Enchanted Evening for a Powerful Cause -- Step into a fairytale night filled…" at bounding box center [163, 245] width 250 height 42
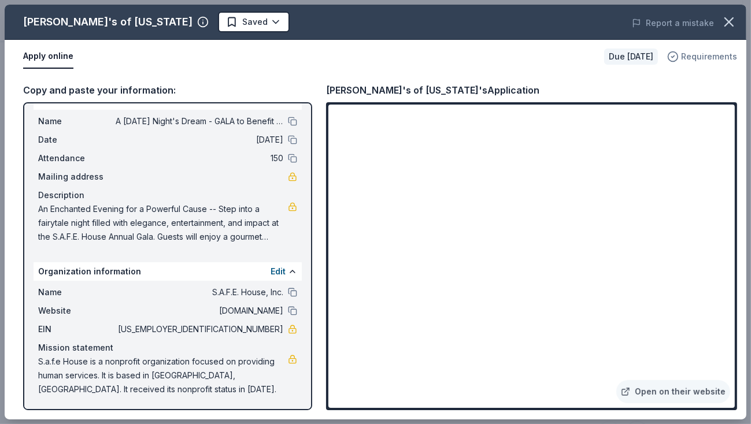
click at [696, 53] on span "Requirements" at bounding box center [709, 57] width 56 height 14
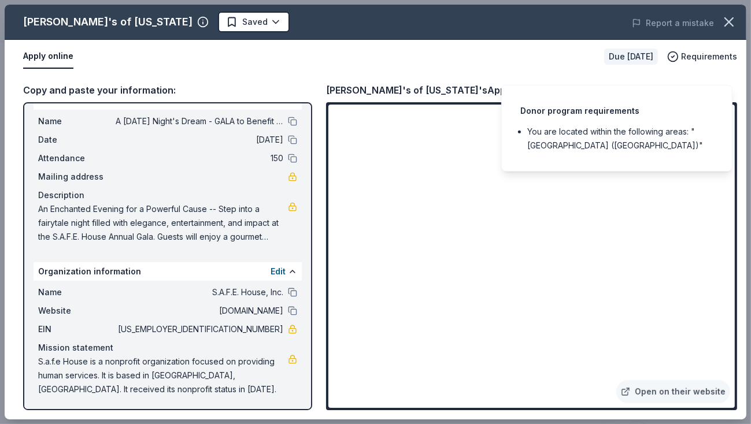
click at [550, 61] on div "Apply online" at bounding box center [309, 57] width 572 height 24
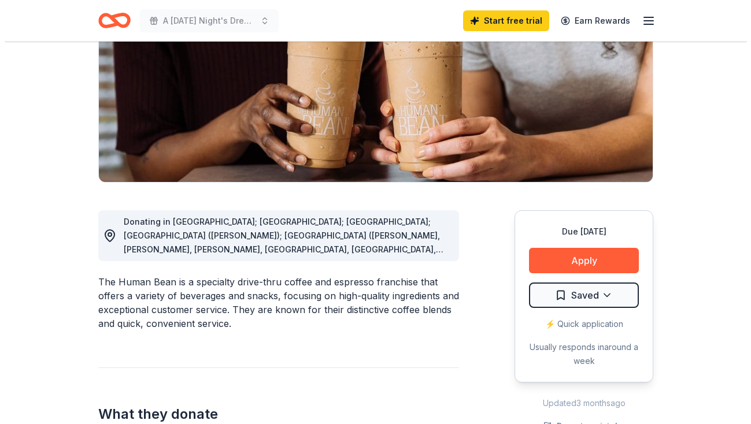
scroll to position [174, 0]
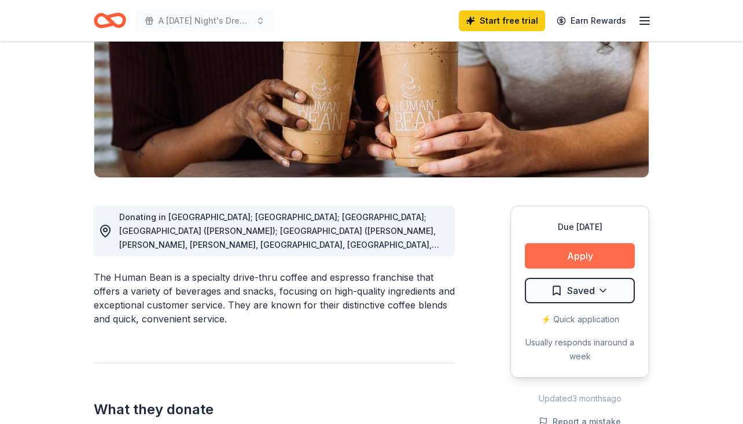
click at [564, 253] on button "Apply" at bounding box center [580, 255] width 110 height 25
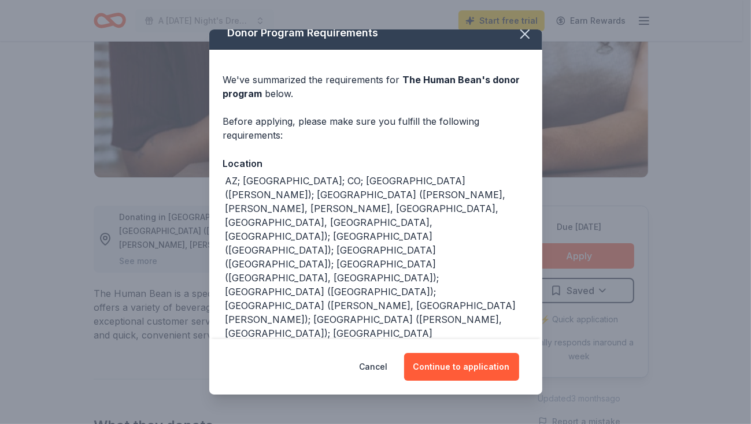
scroll to position [19, 0]
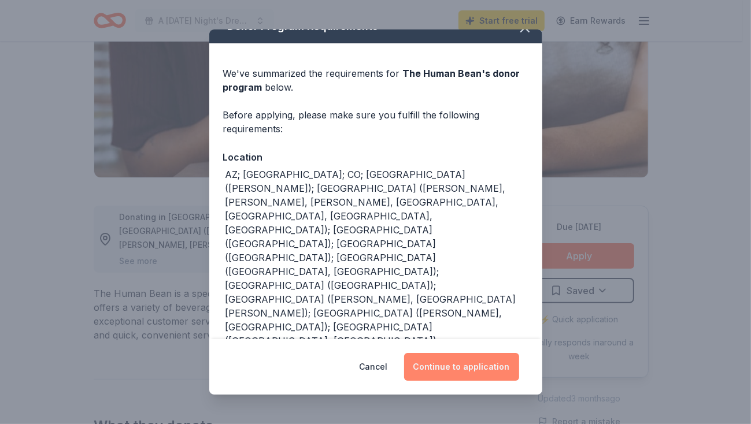
click at [465, 360] on button "Continue to application" at bounding box center [461, 367] width 115 height 28
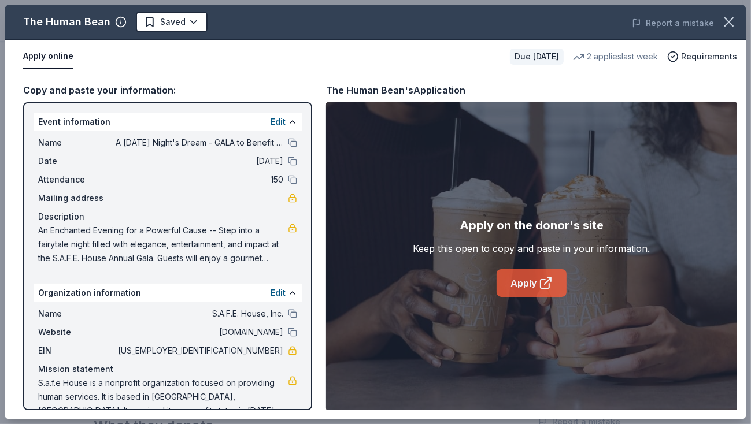
click at [527, 288] on link "Apply" at bounding box center [532, 284] width 70 height 28
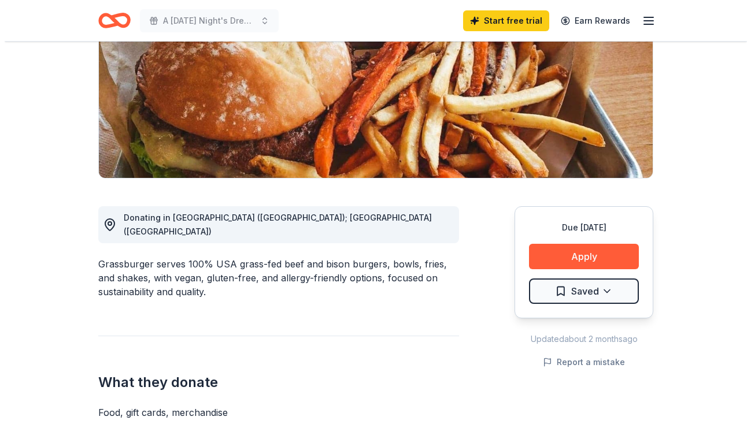
scroll to position [174, 0]
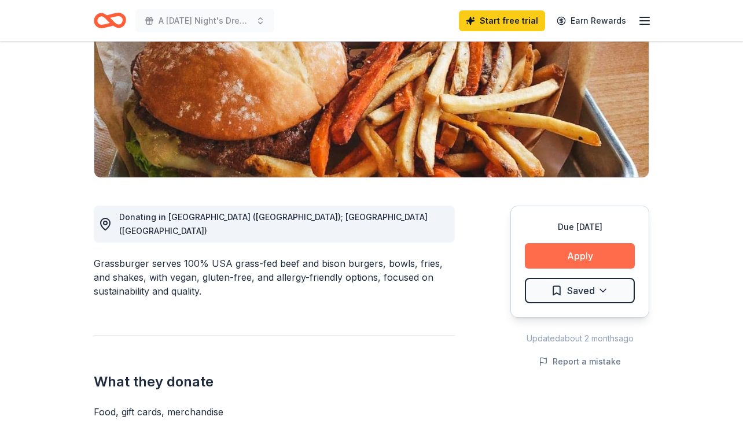
click at [574, 256] on button "Apply" at bounding box center [580, 255] width 110 height 25
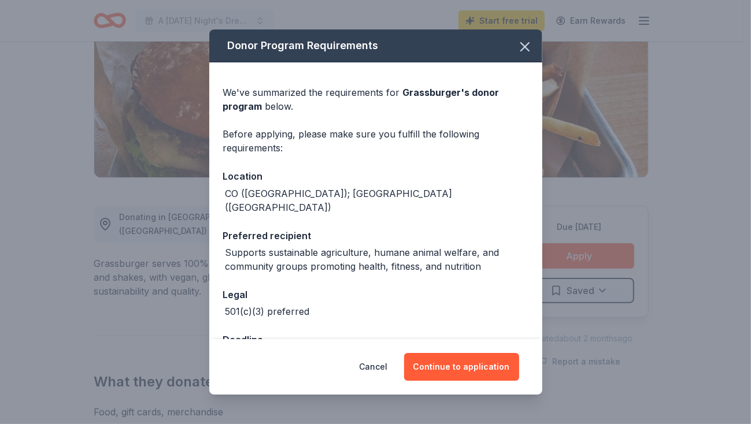
scroll to position [27, 0]
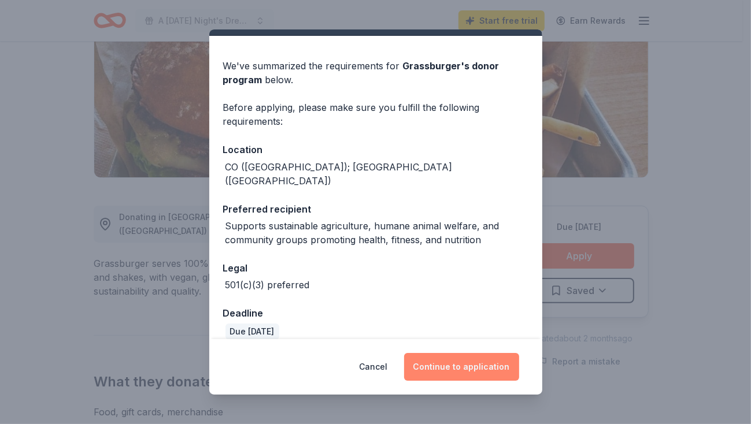
click at [453, 359] on button "Continue to application" at bounding box center [461, 367] width 115 height 28
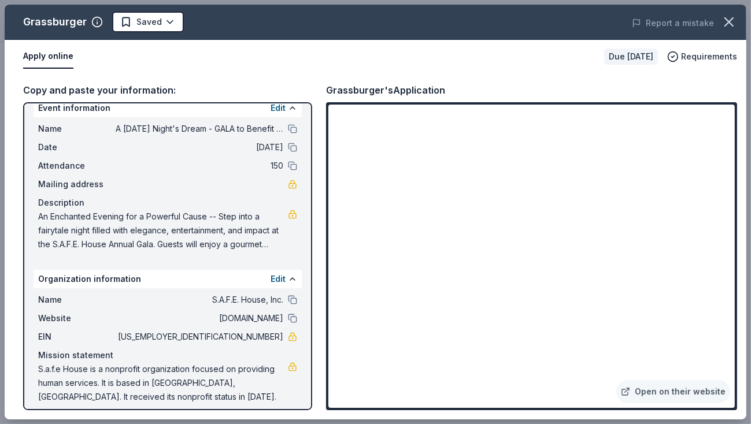
scroll to position [21, 0]
